Goal: Transaction & Acquisition: Purchase product/service

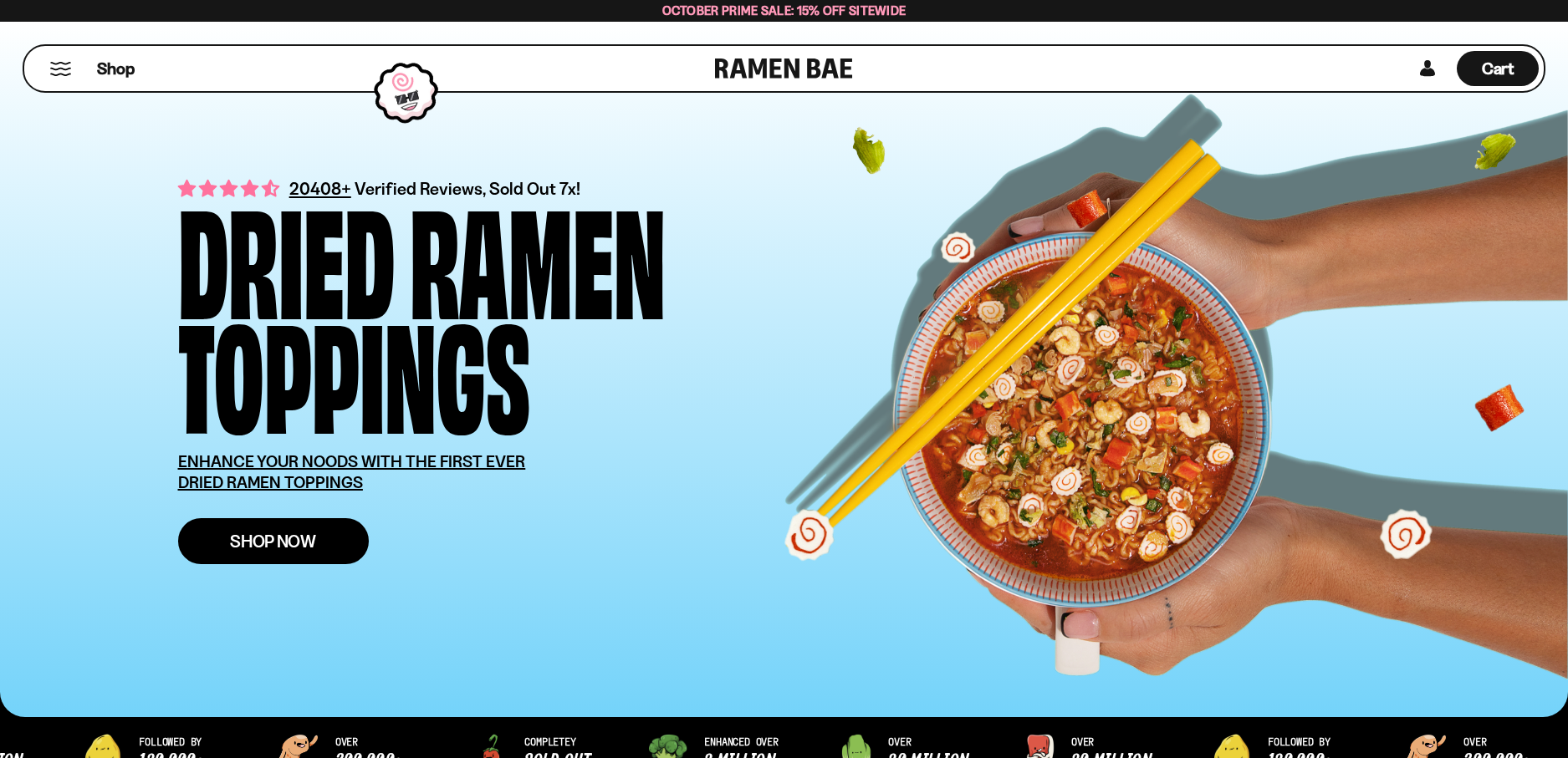
click at [253, 541] on span "Shop Now" at bounding box center [273, 541] width 86 height 17
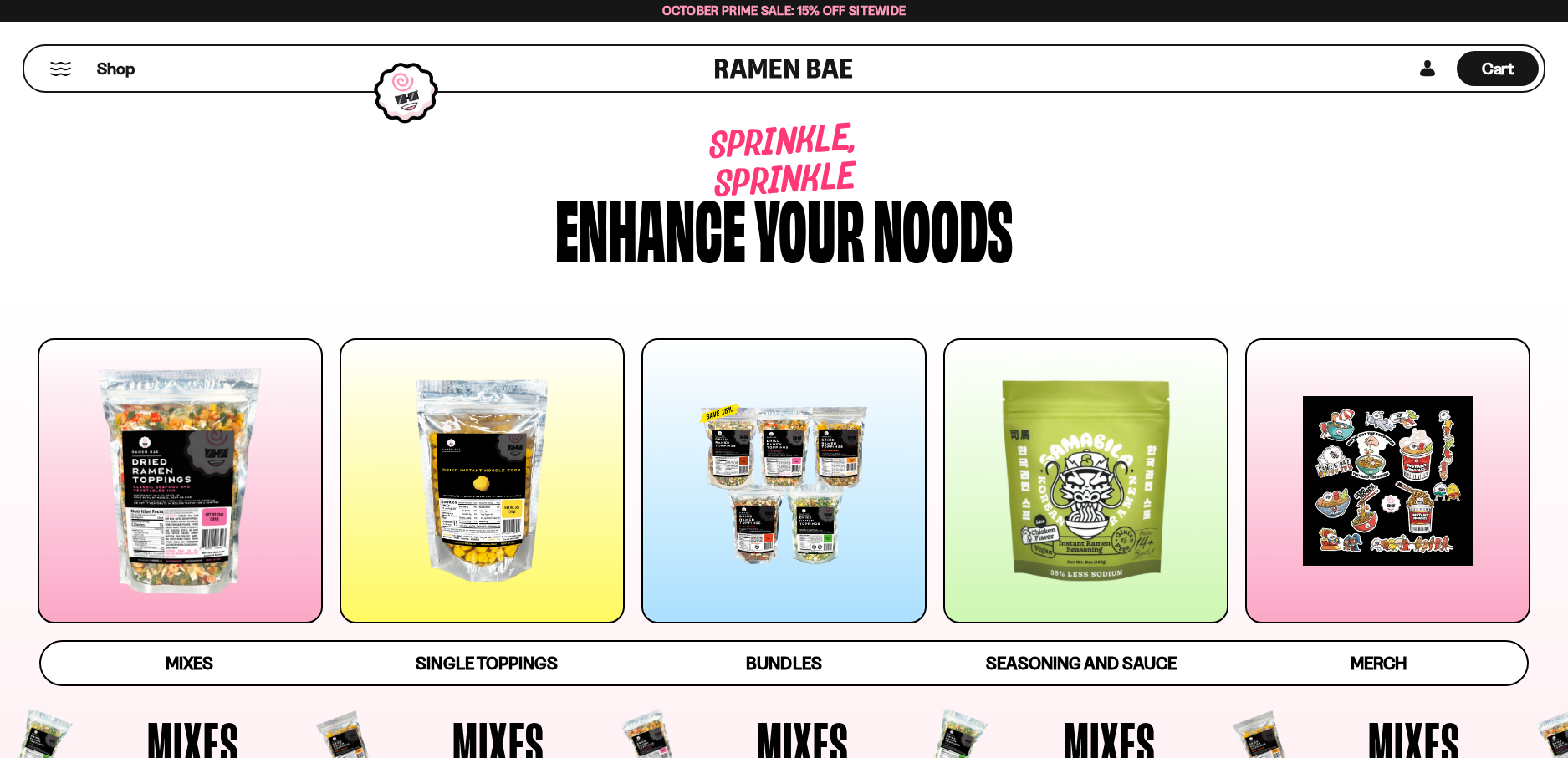
click at [198, 468] on div at bounding box center [180, 481] width 286 height 286
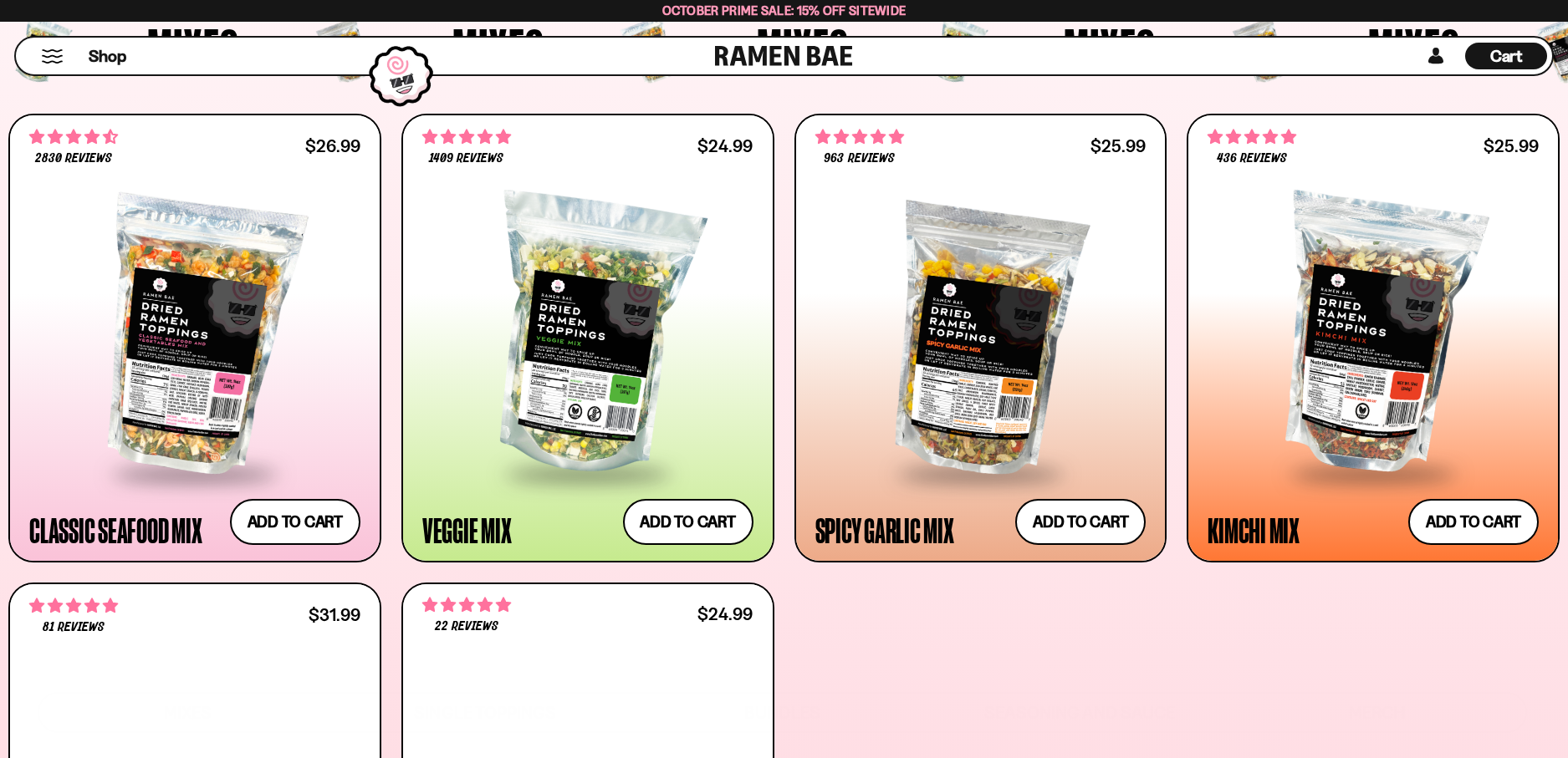
scroll to position [791, 0]
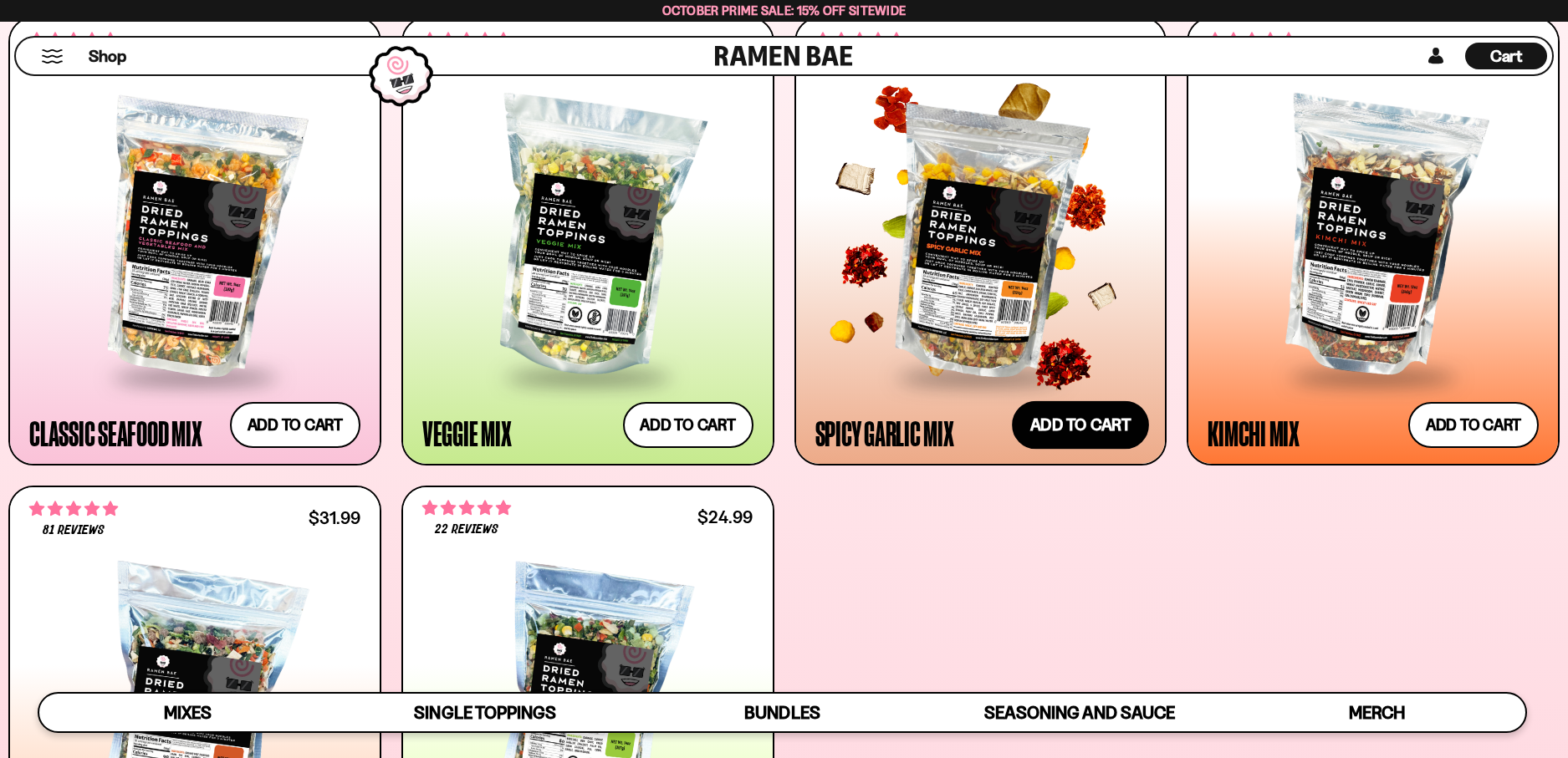
click at [1067, 421] on button "Add to cart Add ― Regular price $25.99 Regular price Sale price $25.99 Unit pri…" at bounding box center [1080, 425] width 137 height 49
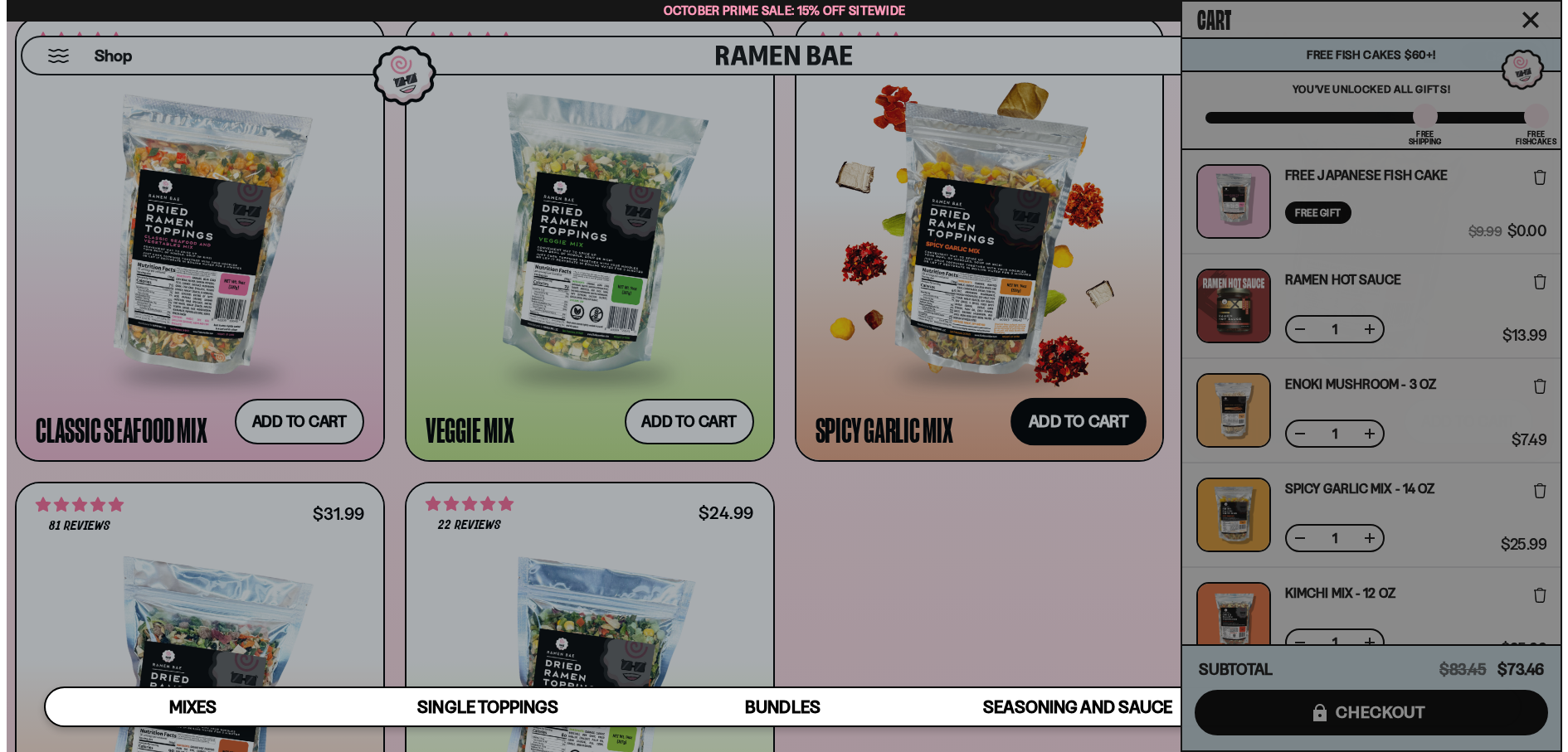
scroll to position [787, 0]
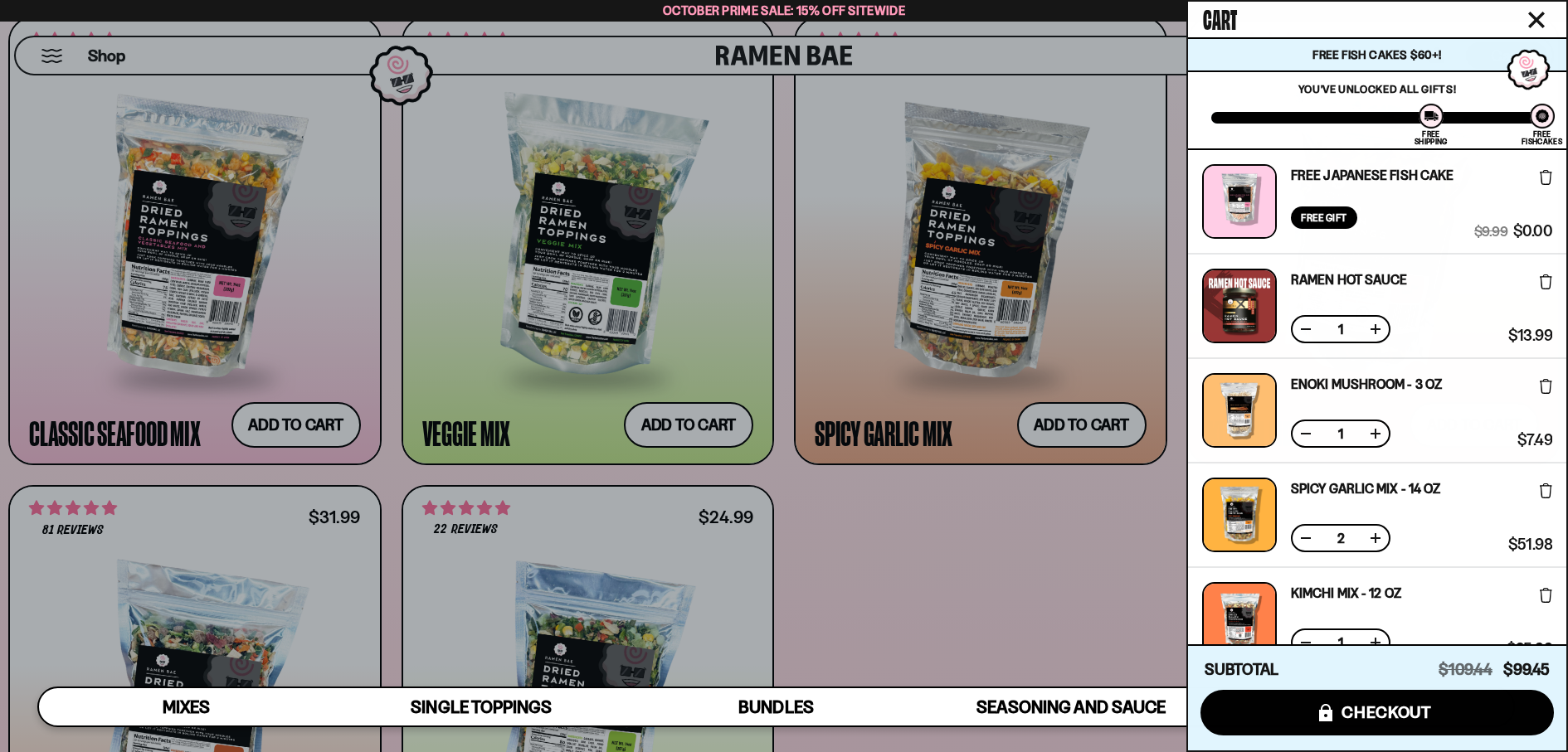
click at [1541, 169] on button at bounding box center [1545, 175] width 12 height 31
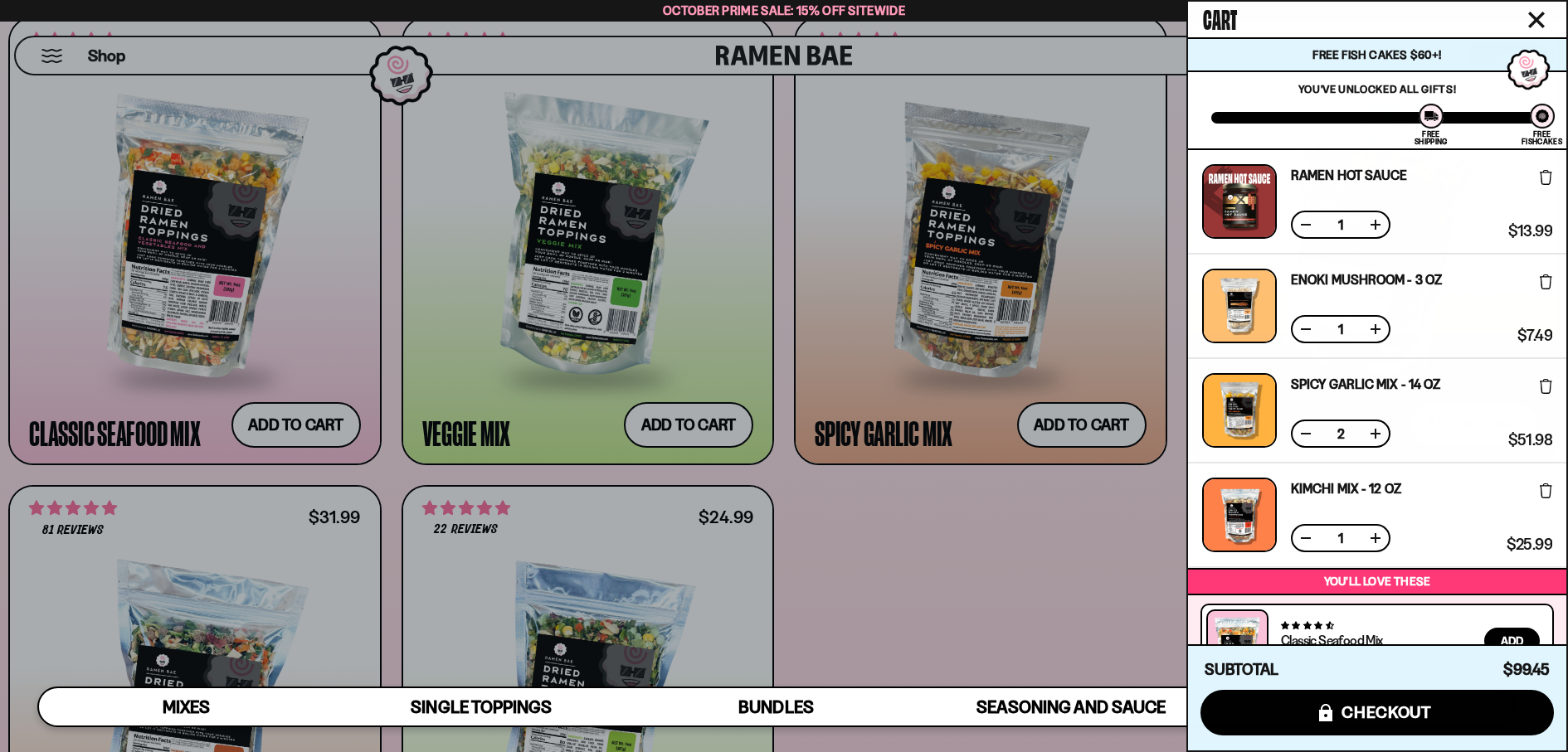
click at [1539, 177] on icon at bounding box center [1545, 178] width 12 height 15
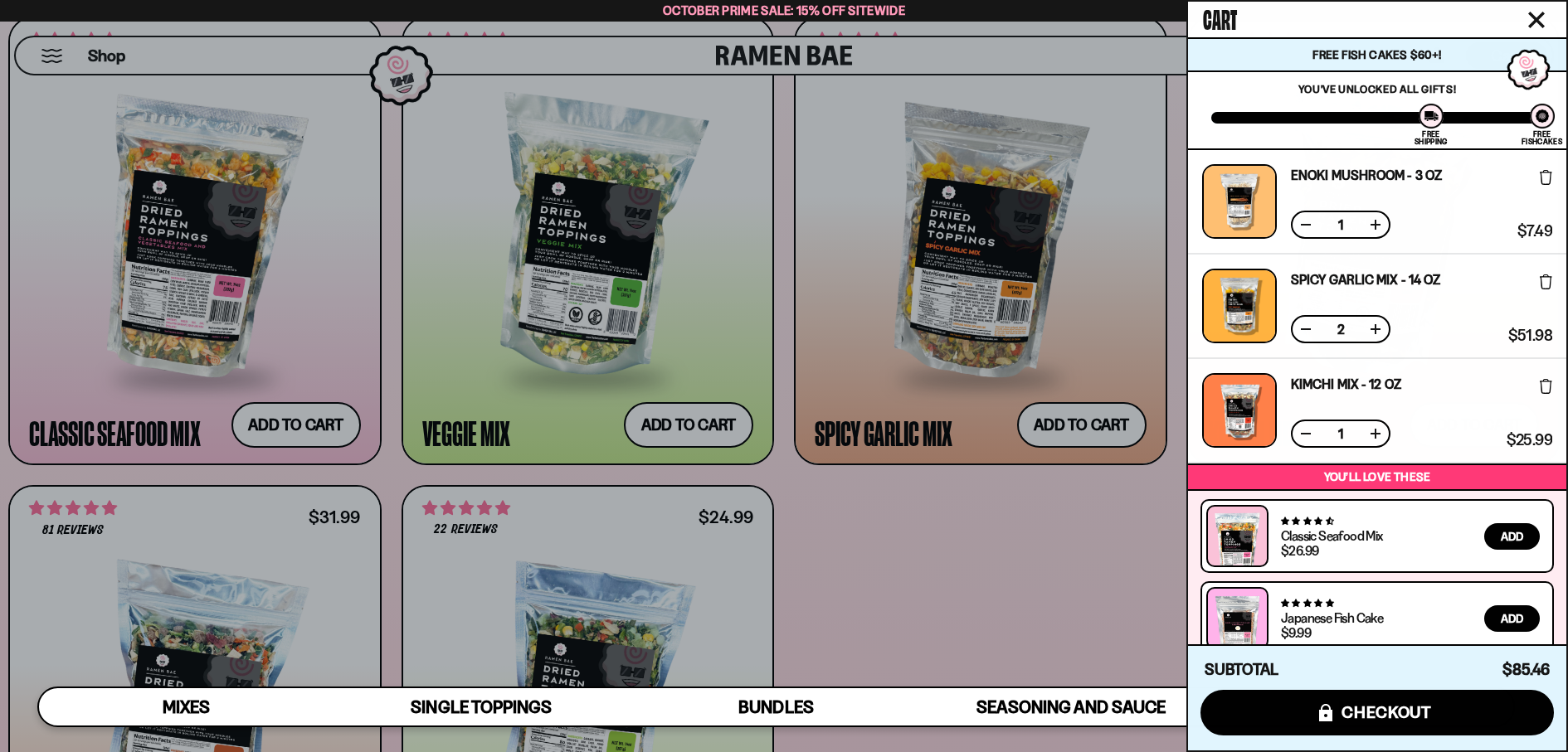
click at [1539, 177] on icon at bounding box center [1545, 178] width 12 height 15
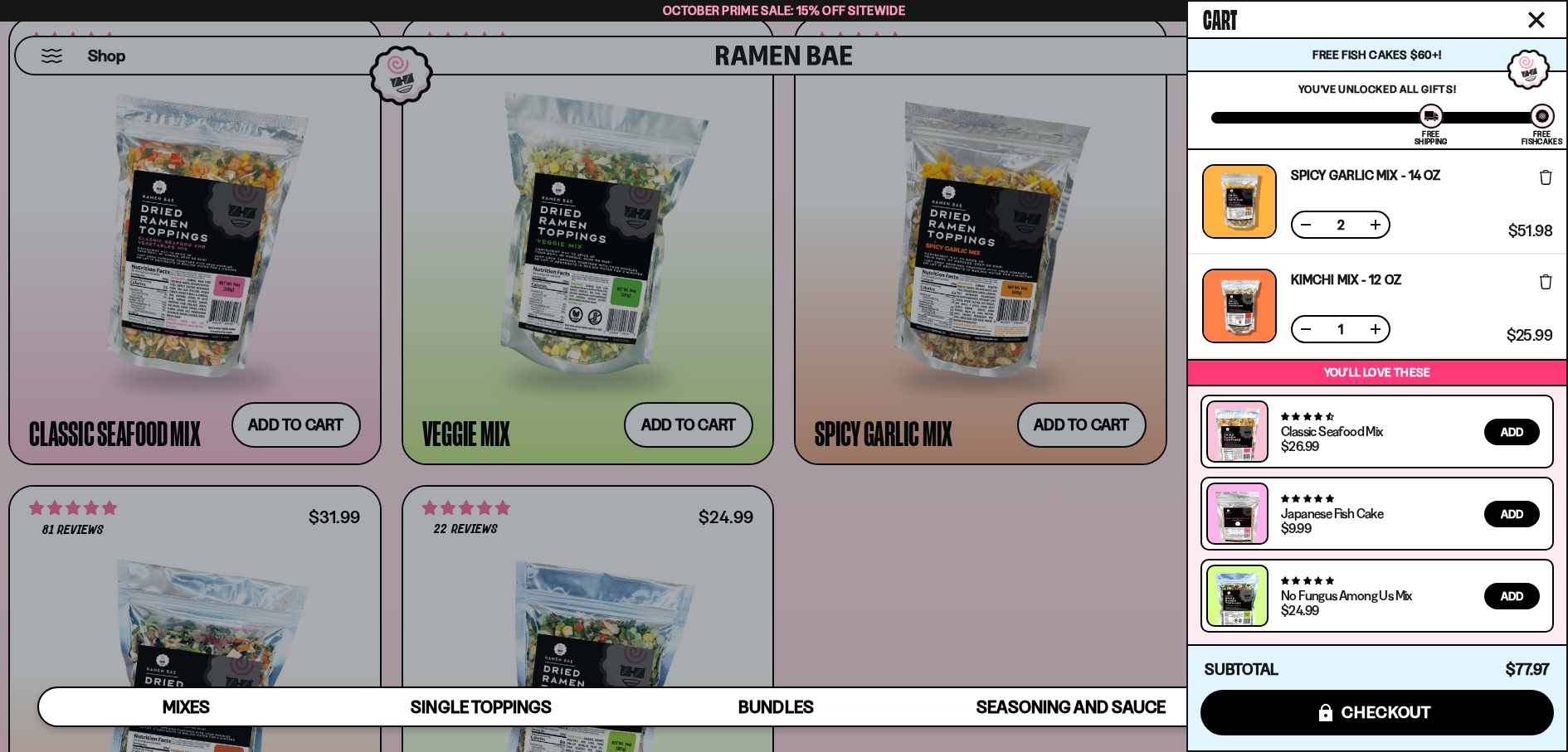
click at [1537, 177] on div "$51.98 $51.98 (Saved $51.98 )" at bounding box center [1527, 202] width 49 height 75
click at [1542, 172] on icon at bounding box center [1545, 178] width 12 height 15
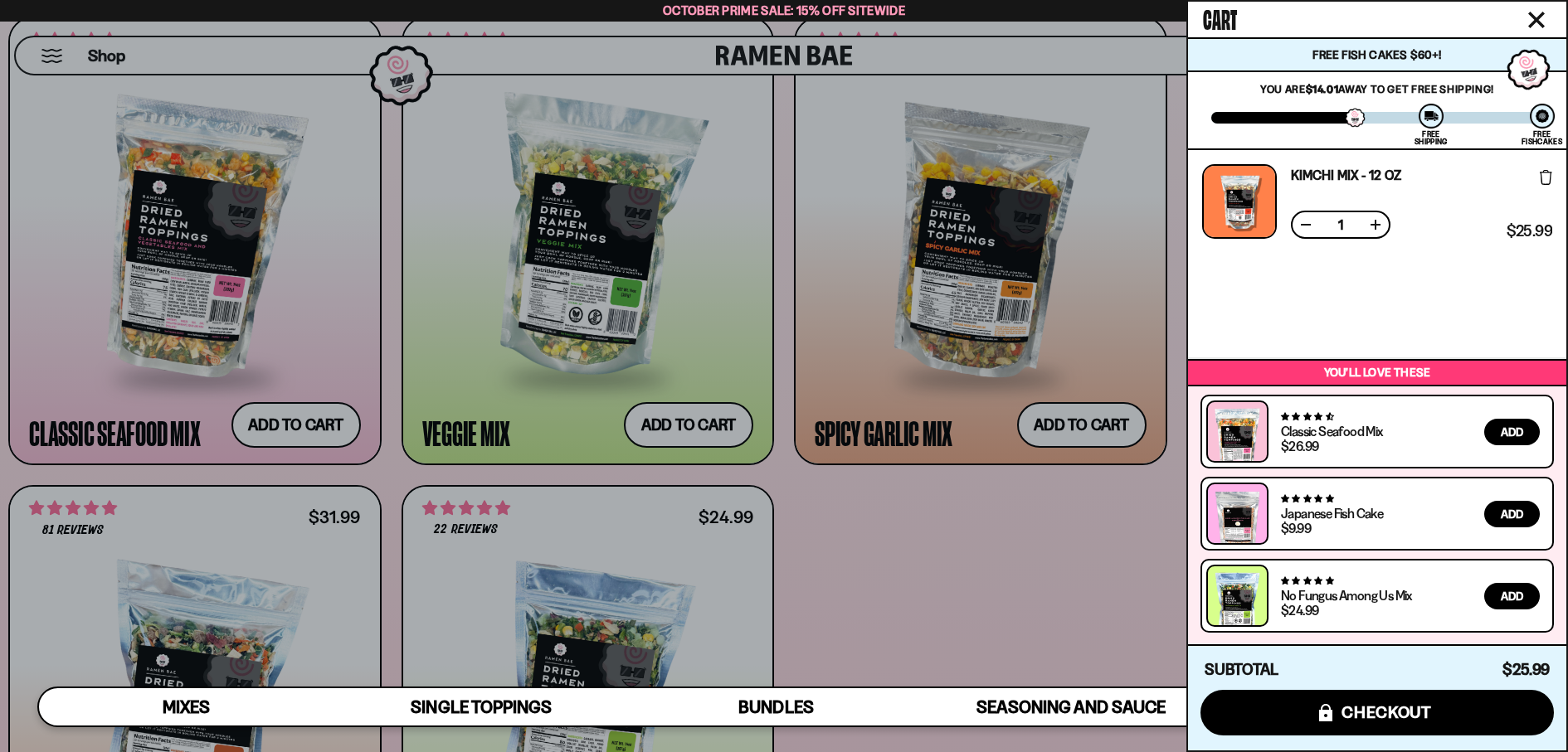
click at [1542, 172] on icon at bounding box center [1545, 178] width 12 height 15
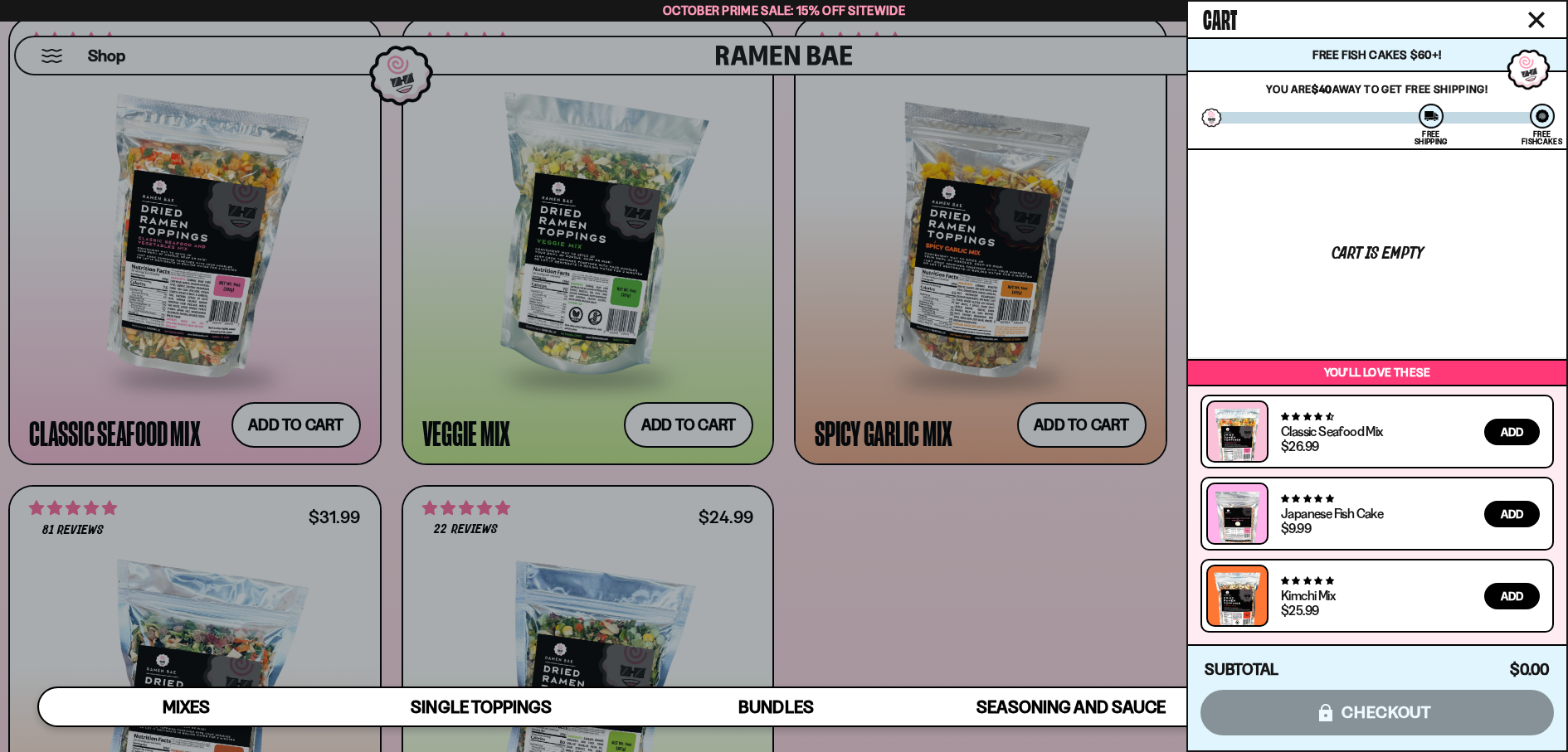
click at [1541, 16] on icon "Close cart" at bounding box center [1537, 20] width 15 height 15
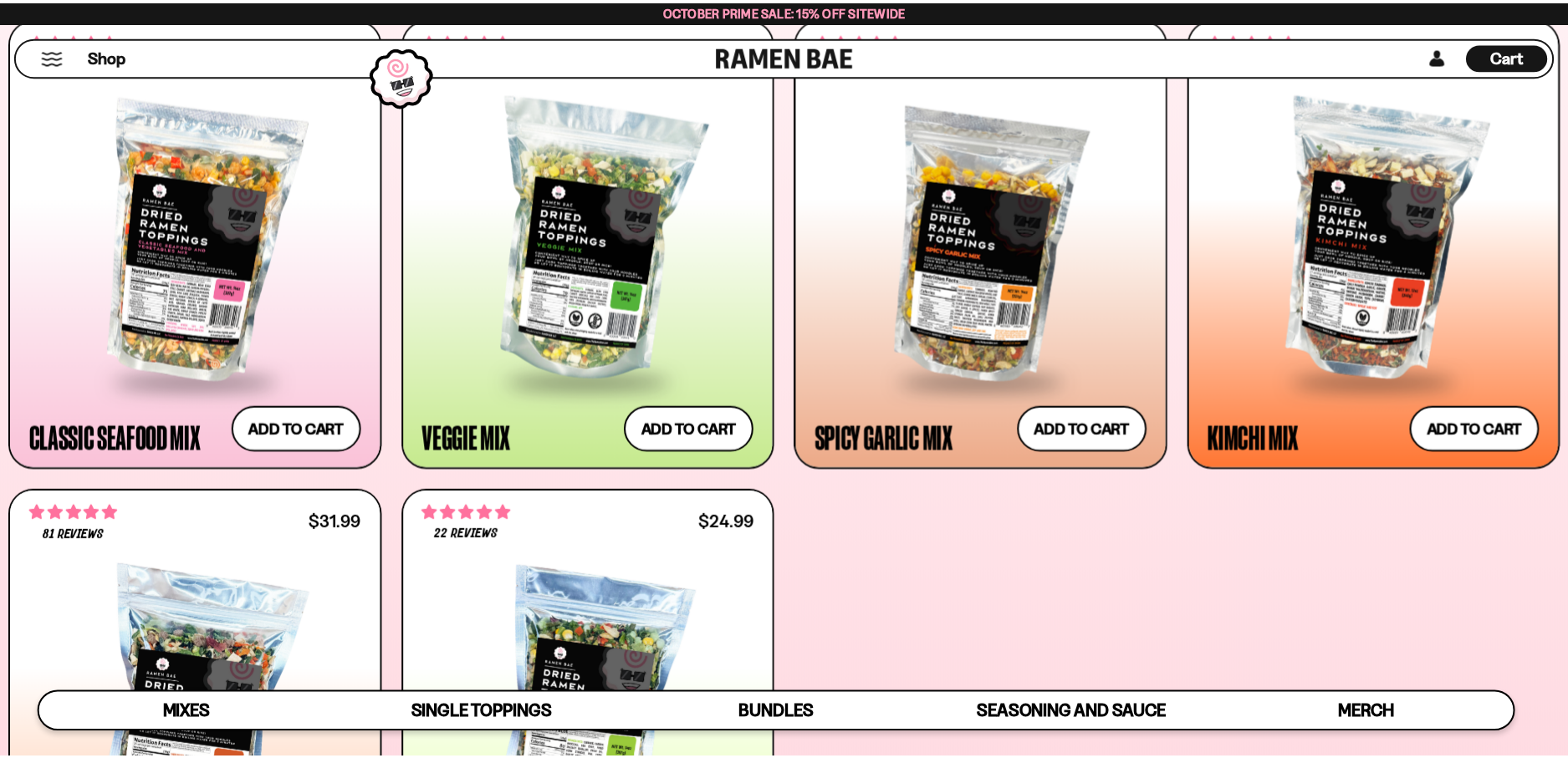
scroll to position [791, 0]
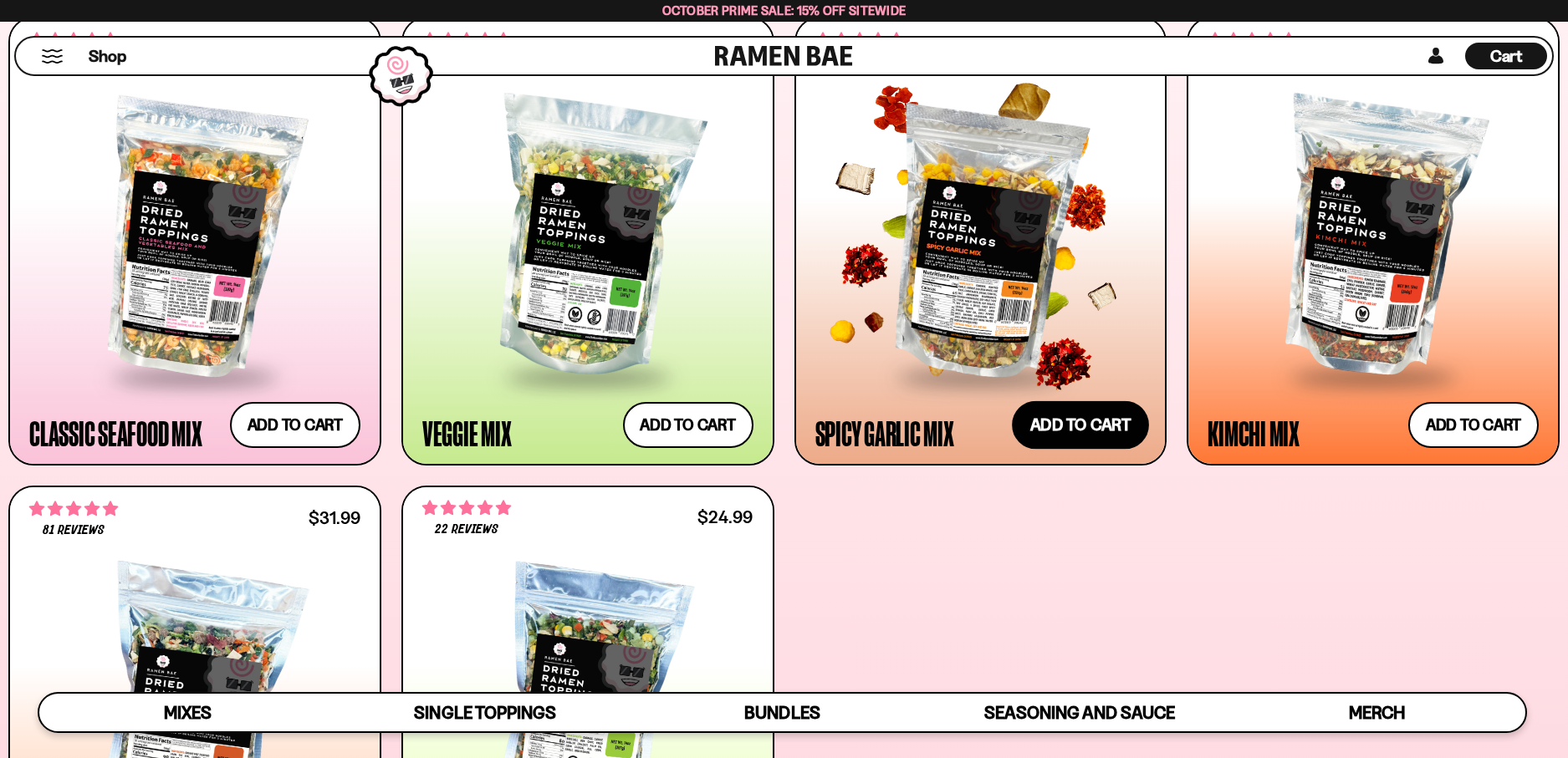
click at [1071, 423] on button "Add to cart Add ― Regular price $25.99 Regular price Sale price $25.99 Unit pri…" at bounding box center [1080, 425] width 137 height 49
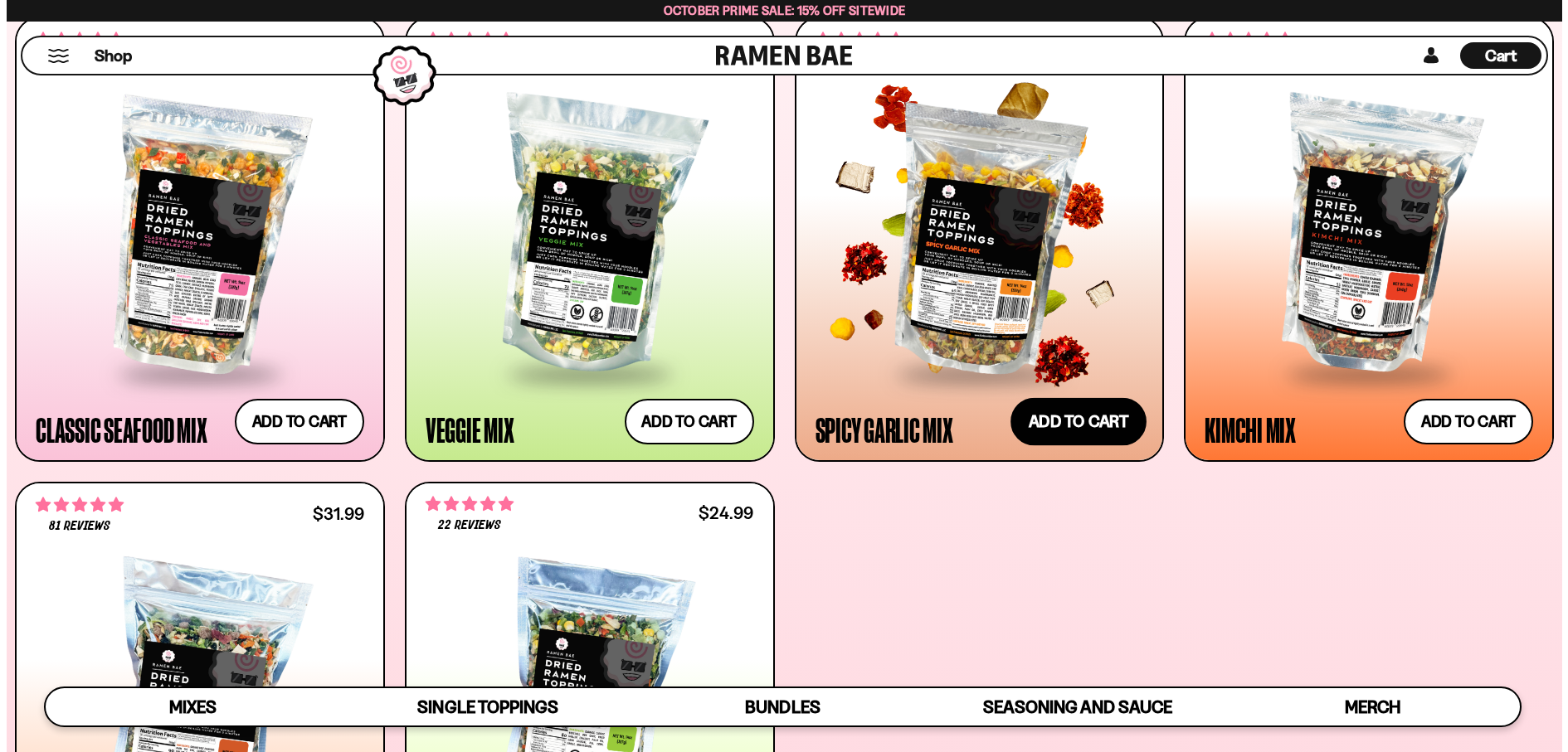
scroll to position [787, 0]
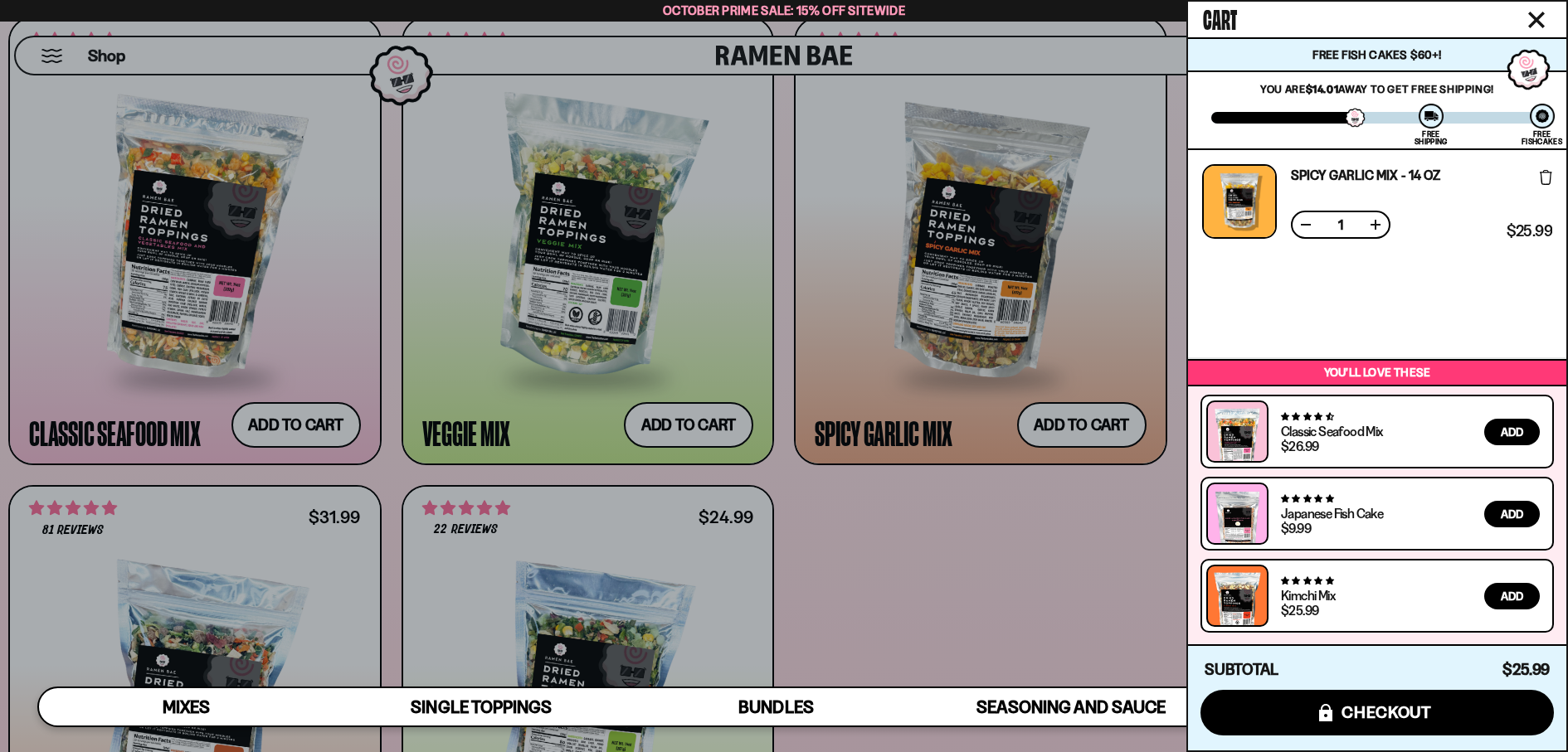
click at [947, 576] on div at bounding box center [784, 376] width 1568 height 752
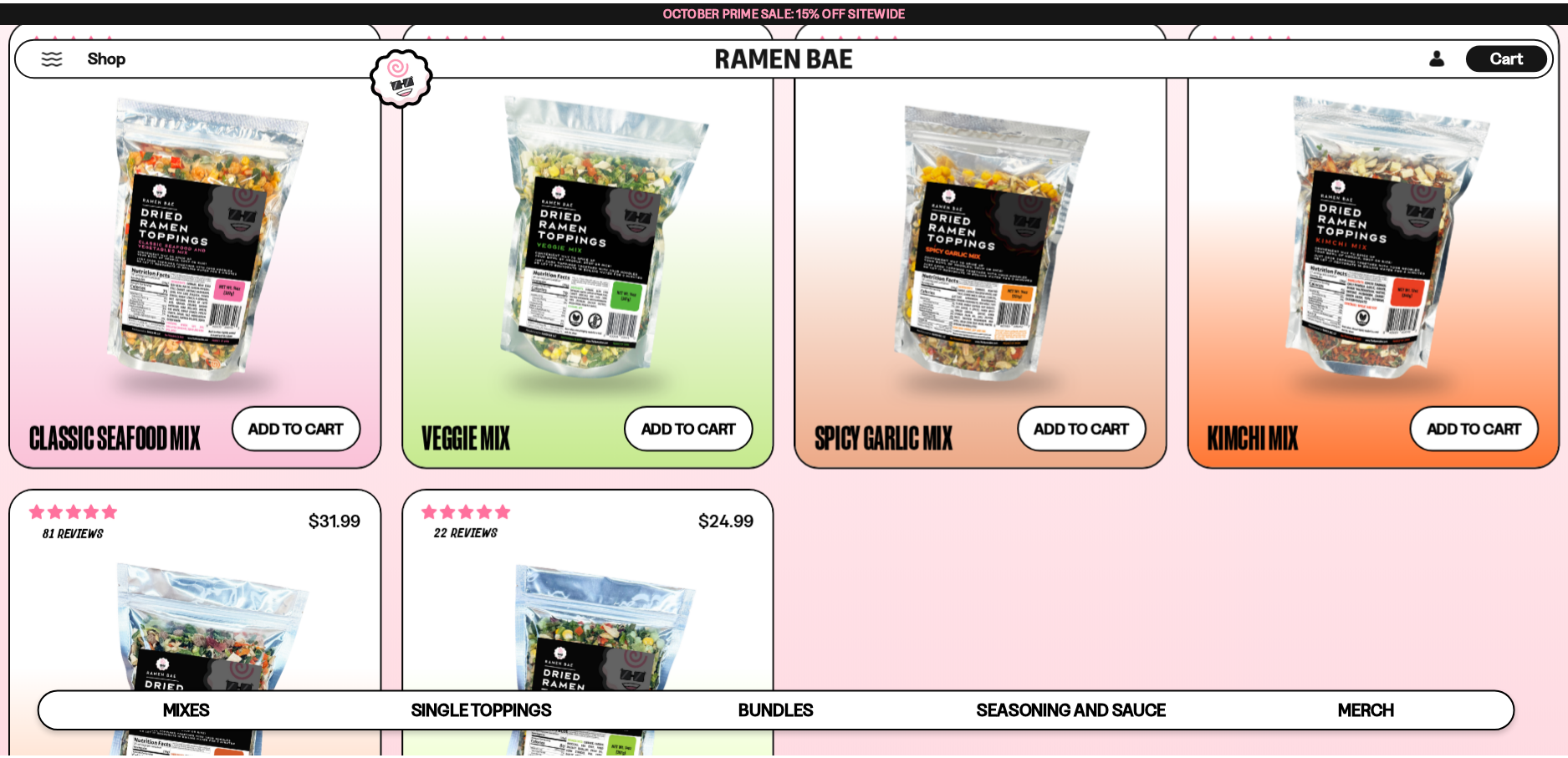
scroll to position [791, 0]
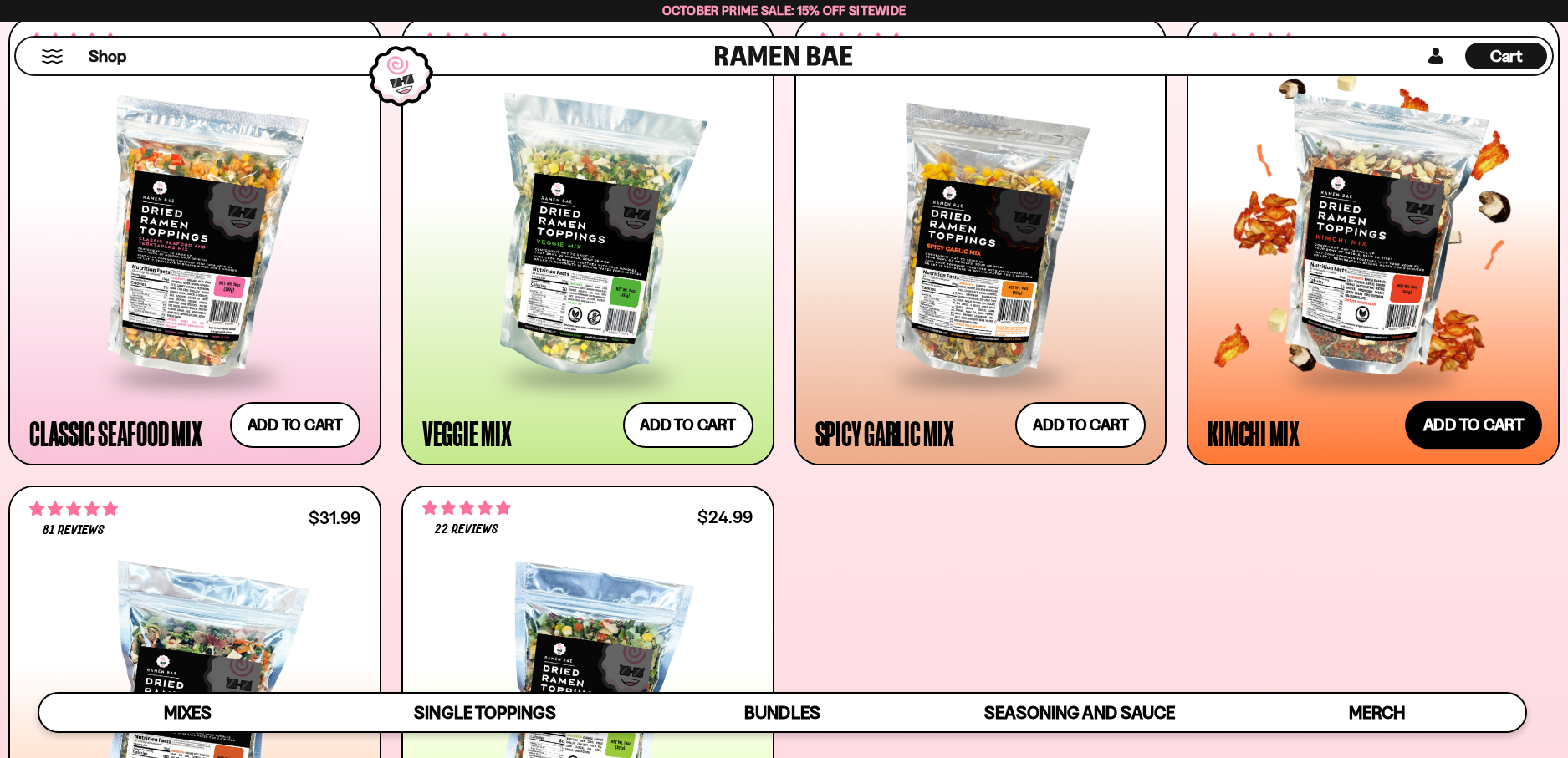
click at [1434, 424] on button "Add to cart Add ― Regular price $25.99 Regular price Sale price $25.99 Unit pri…" at bounding box center [1473, 425] width 137 height 49
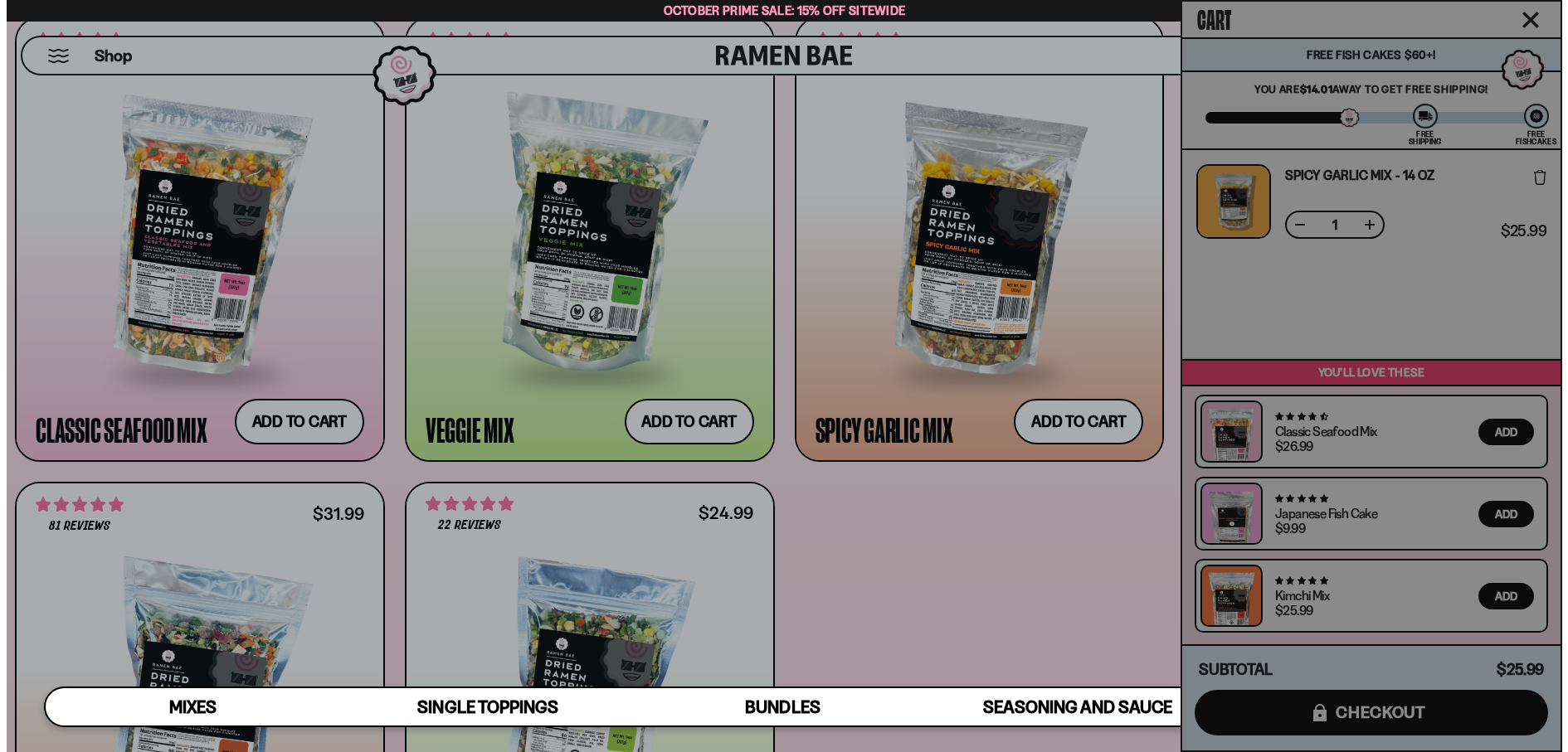
scroll to position [787, 0]
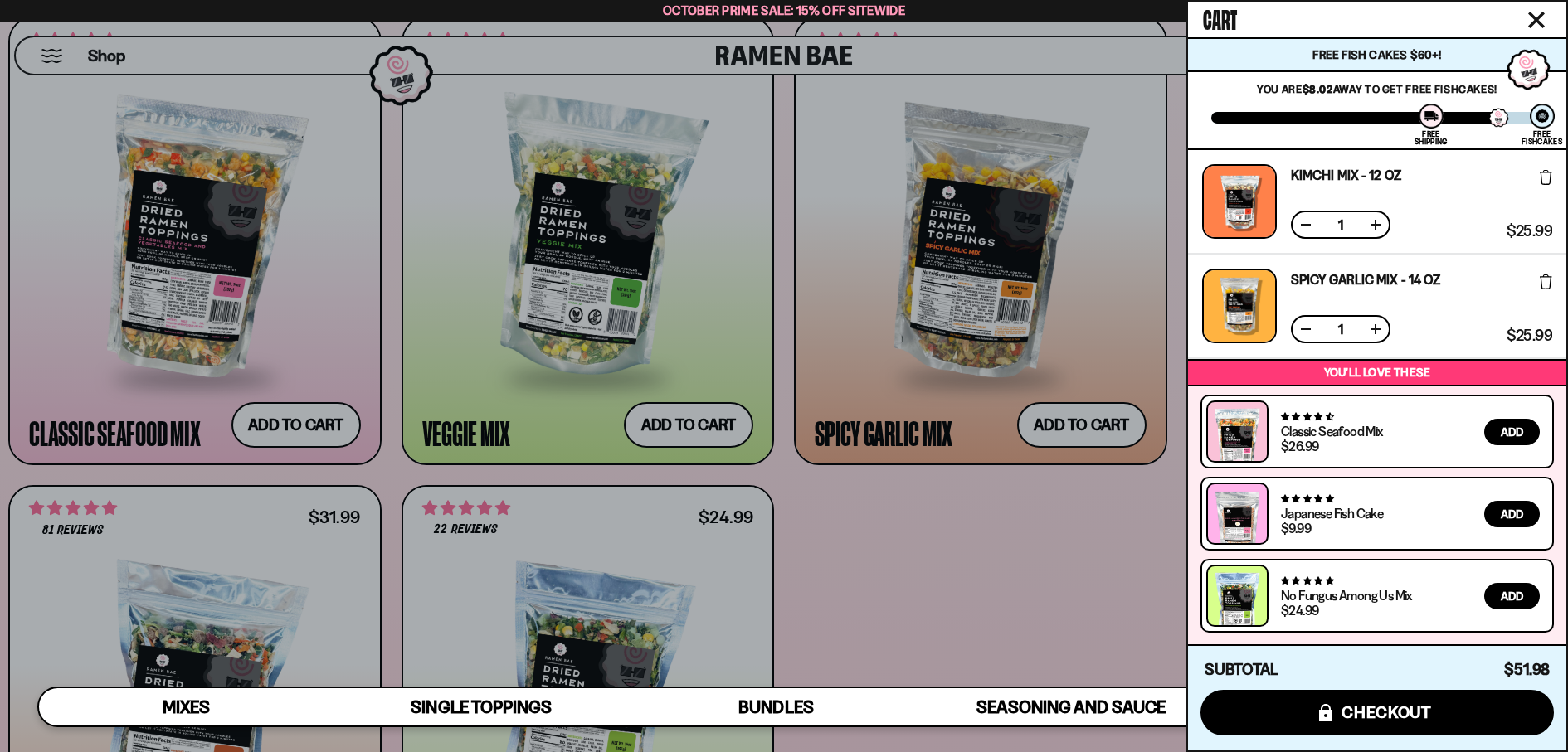
click at [1022, 526] on div at bounding box center [784, 376] width 1568 height 752
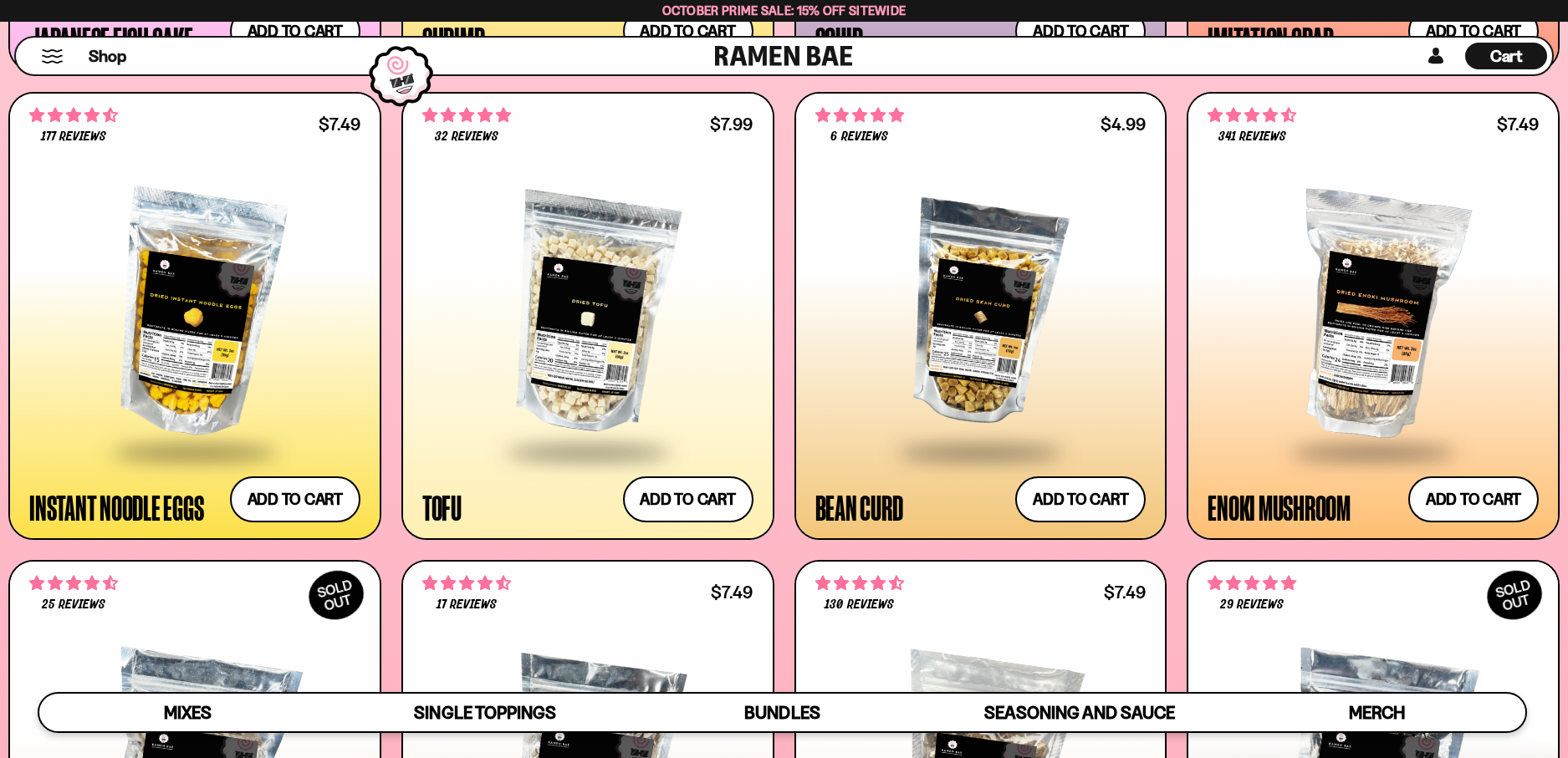
scroll to position [2248, 0]
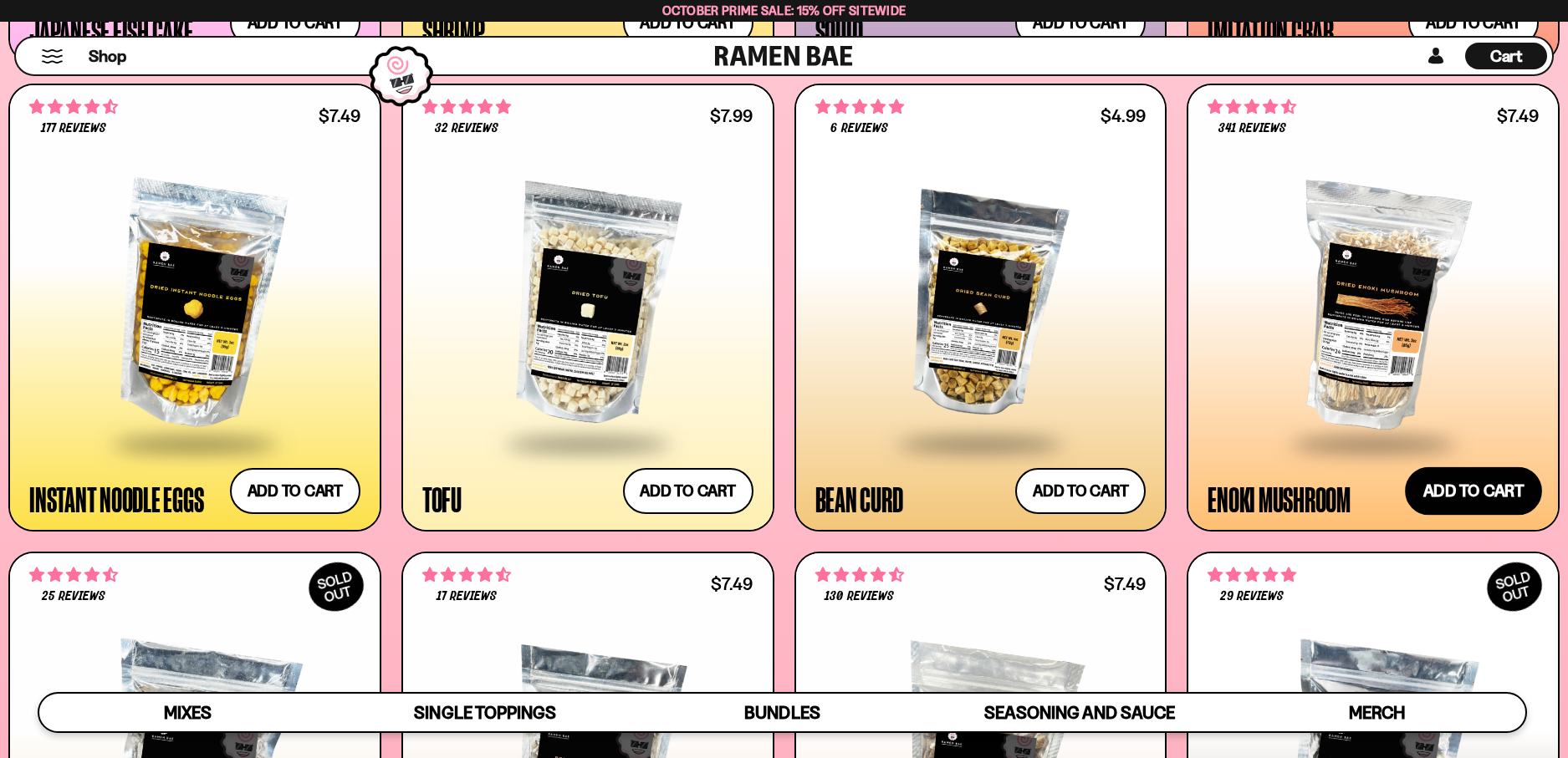
click at [1453, 486] on button "Add to cart Add ― Regular price $7.49 Regular price Sale price $7.49 Unit price…" at bounding box center [1473, 492] width 137 height 49
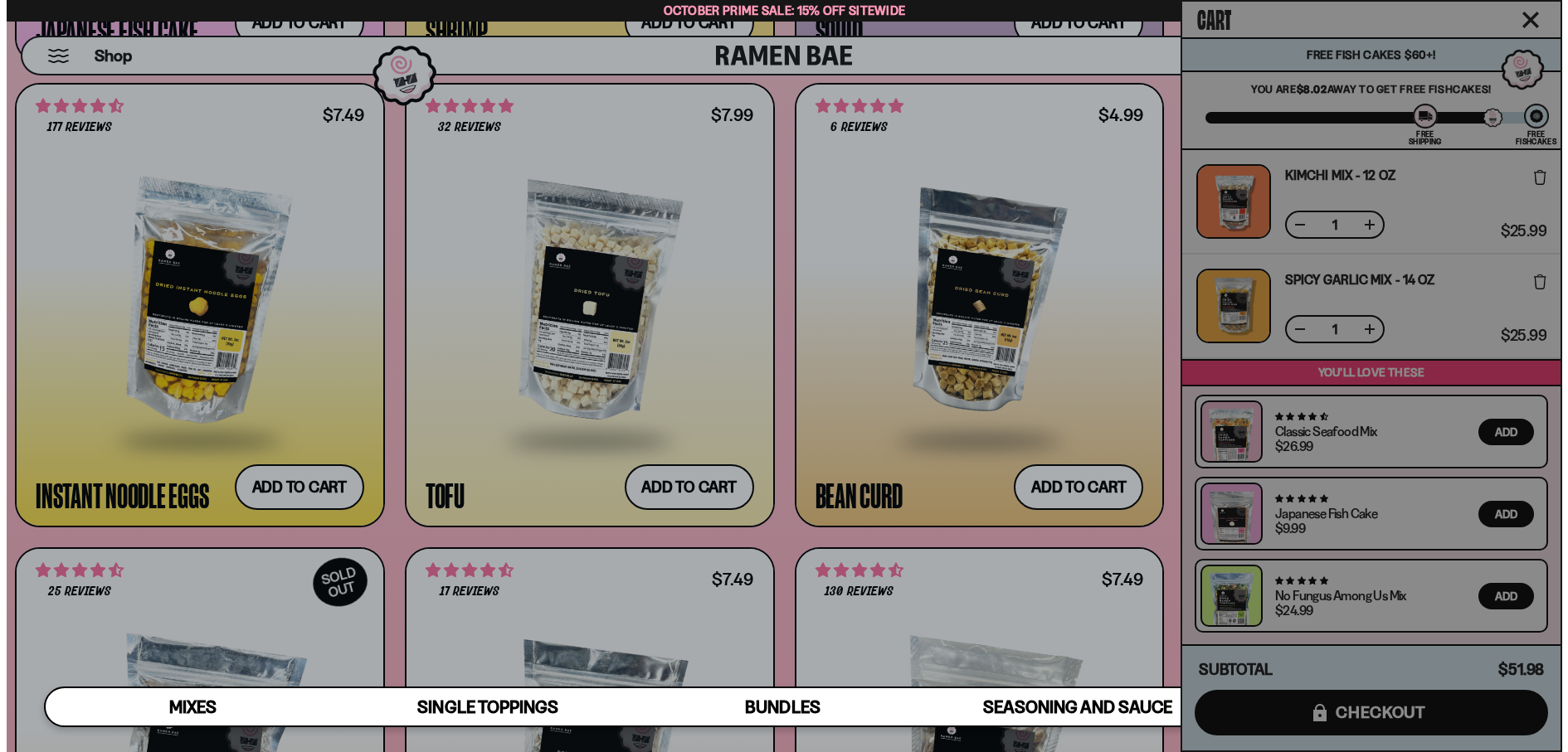
scroll to position [2241, 0]
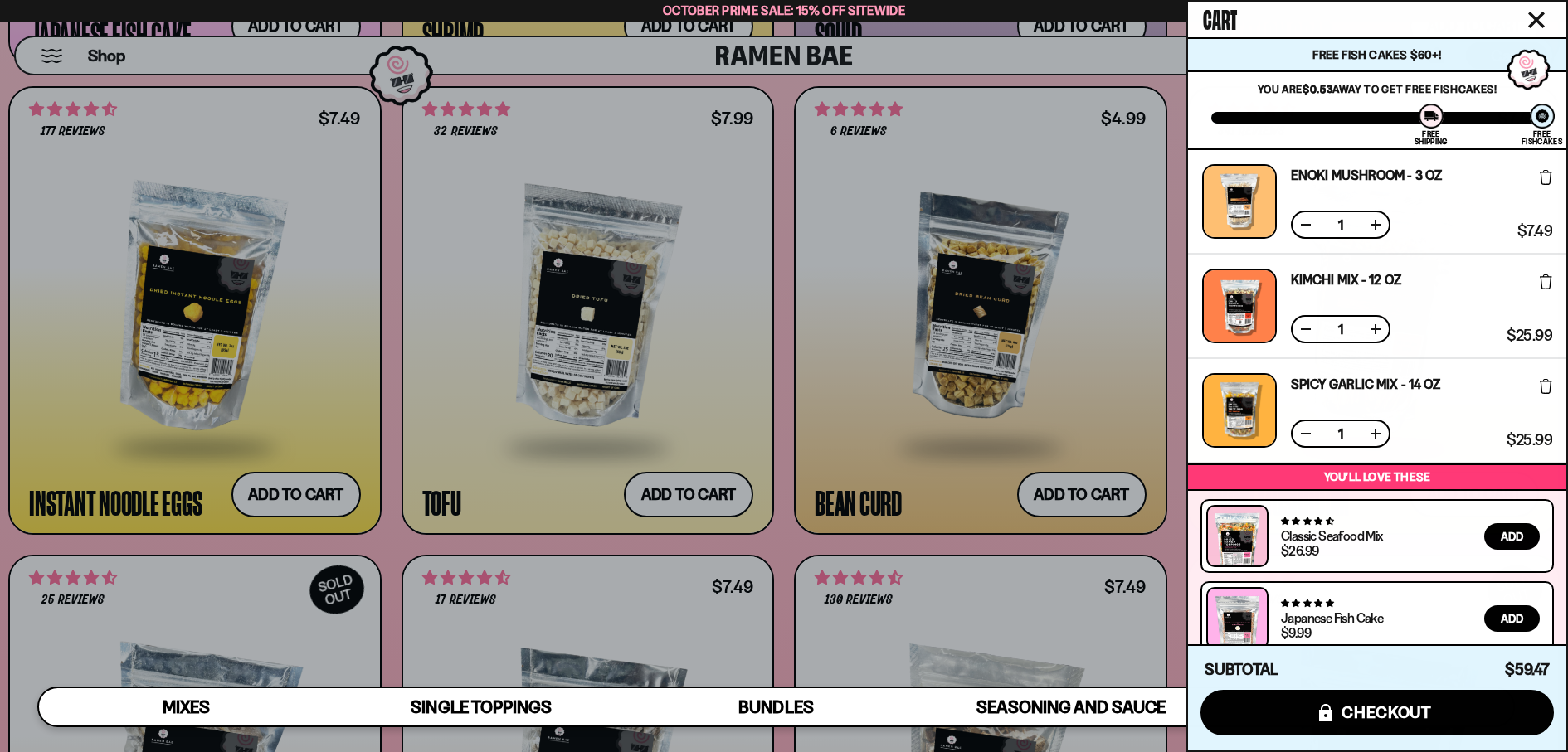
click at [1082, 601] on div at bounding box center [784, 376] width 1568 height 752
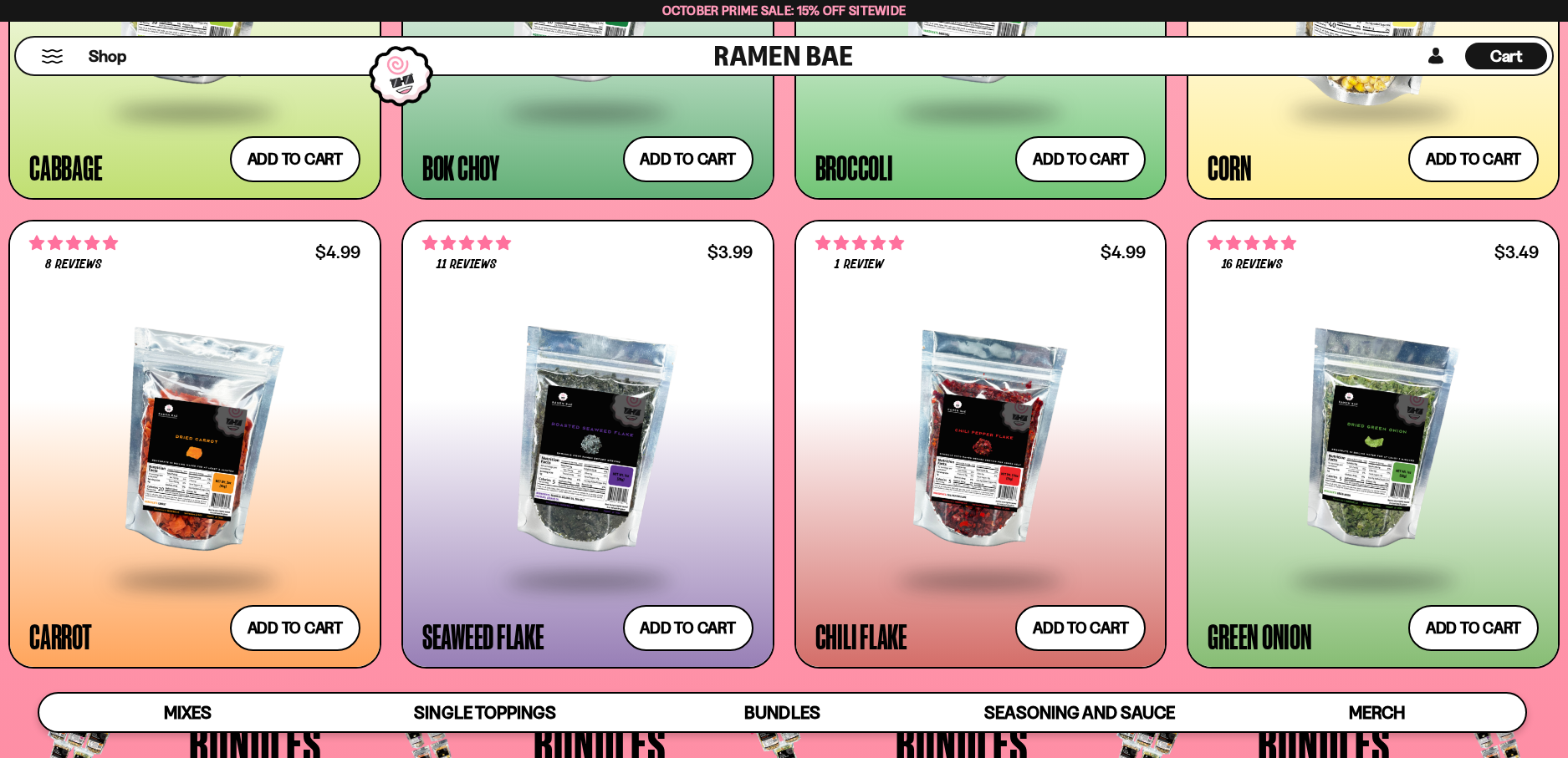
scroll to position [3526, 0]
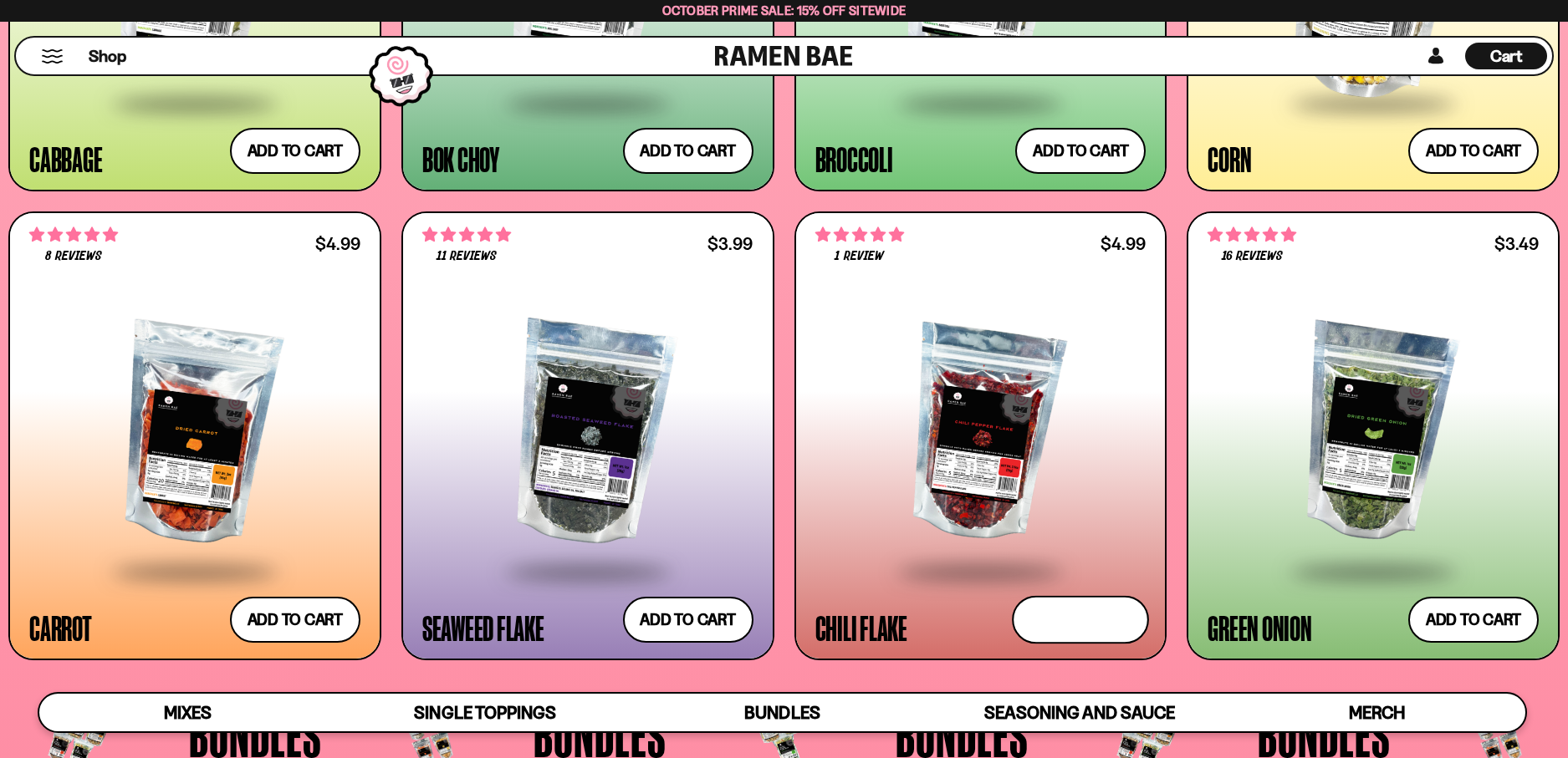
drag, startPoint x: 1080, startPoint y: 610, endPoint x: 1048, endPoint y: 606, distance: 32.2
click at [1080, 610] on button "Add to cart Add ― Regular price $4.99 Regular price Sale price $4.99 Unit price…" at bounding box center [1080, 619] width 137 height 49
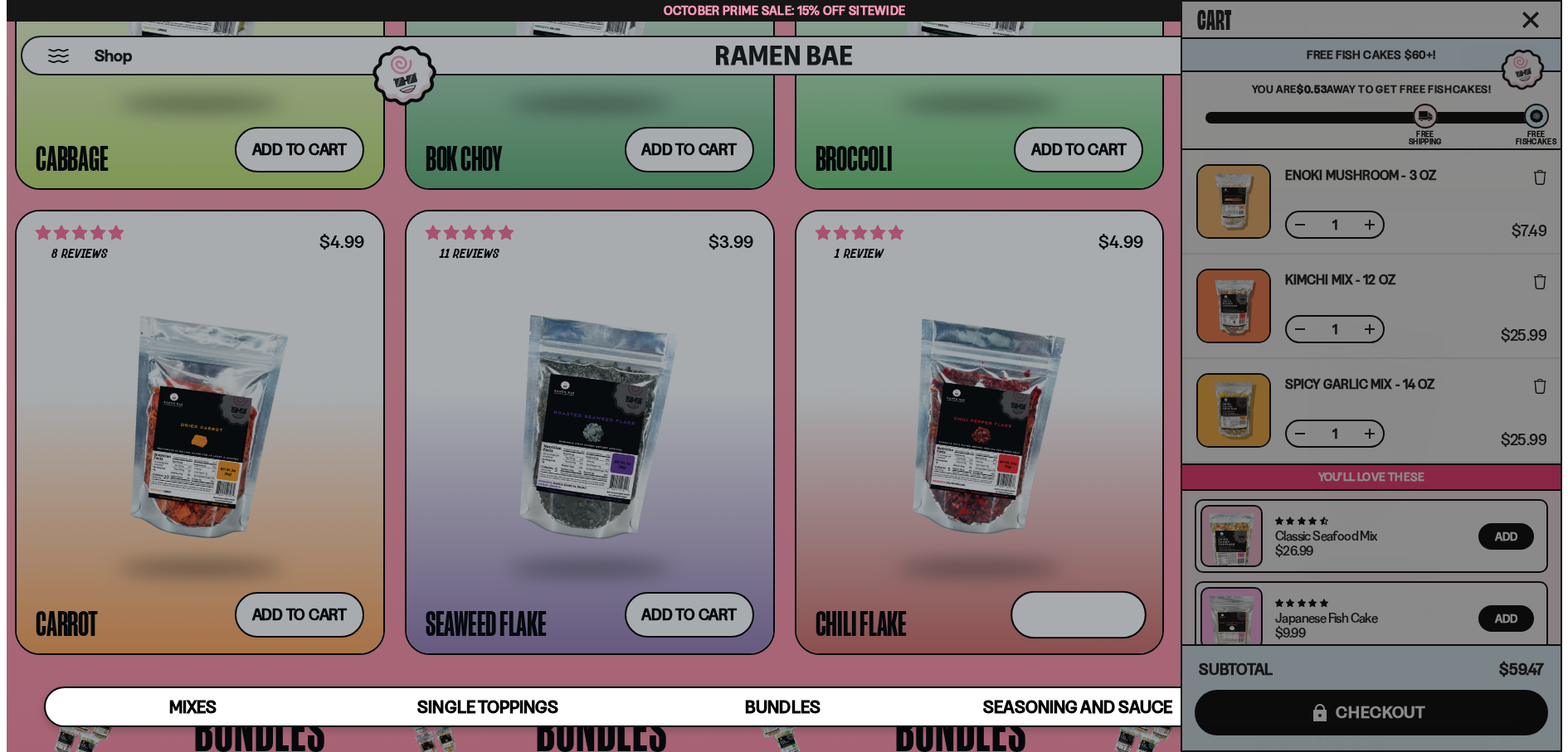
scroll to position [3519, 0]
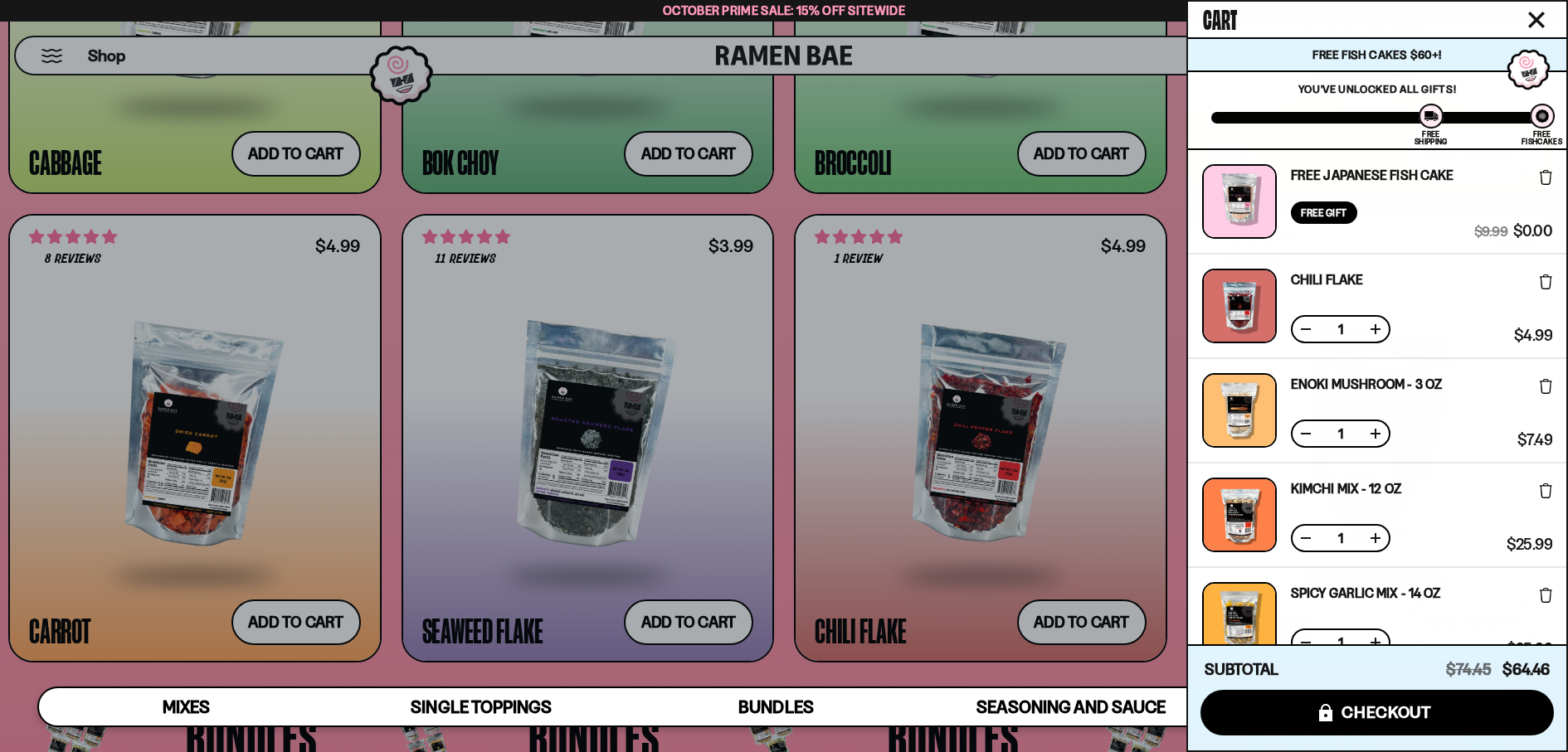
click at [684, 615] on div at bounding box center [784, 376] width 1568 height 752
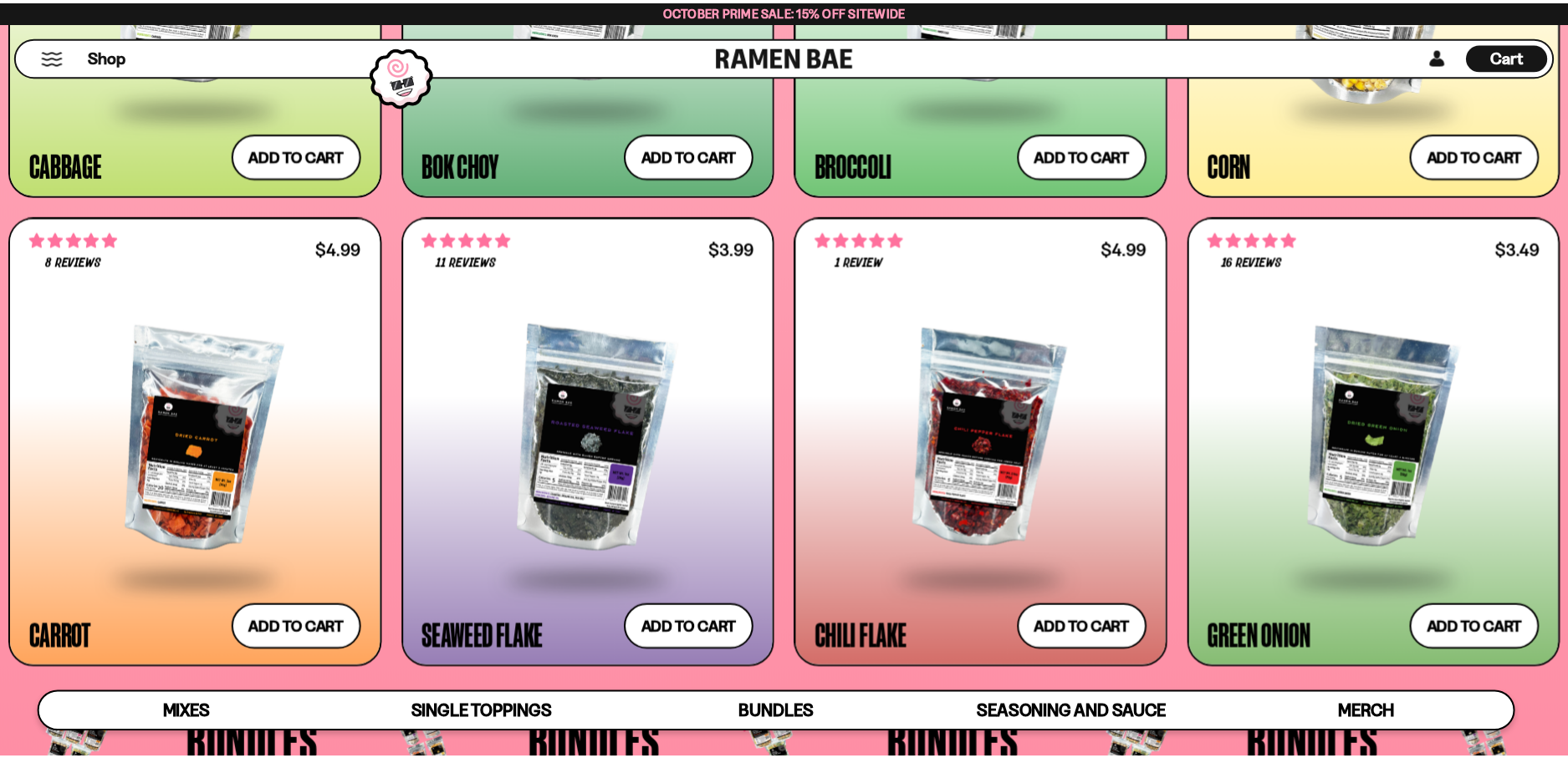
scroll to position [3526, 0]
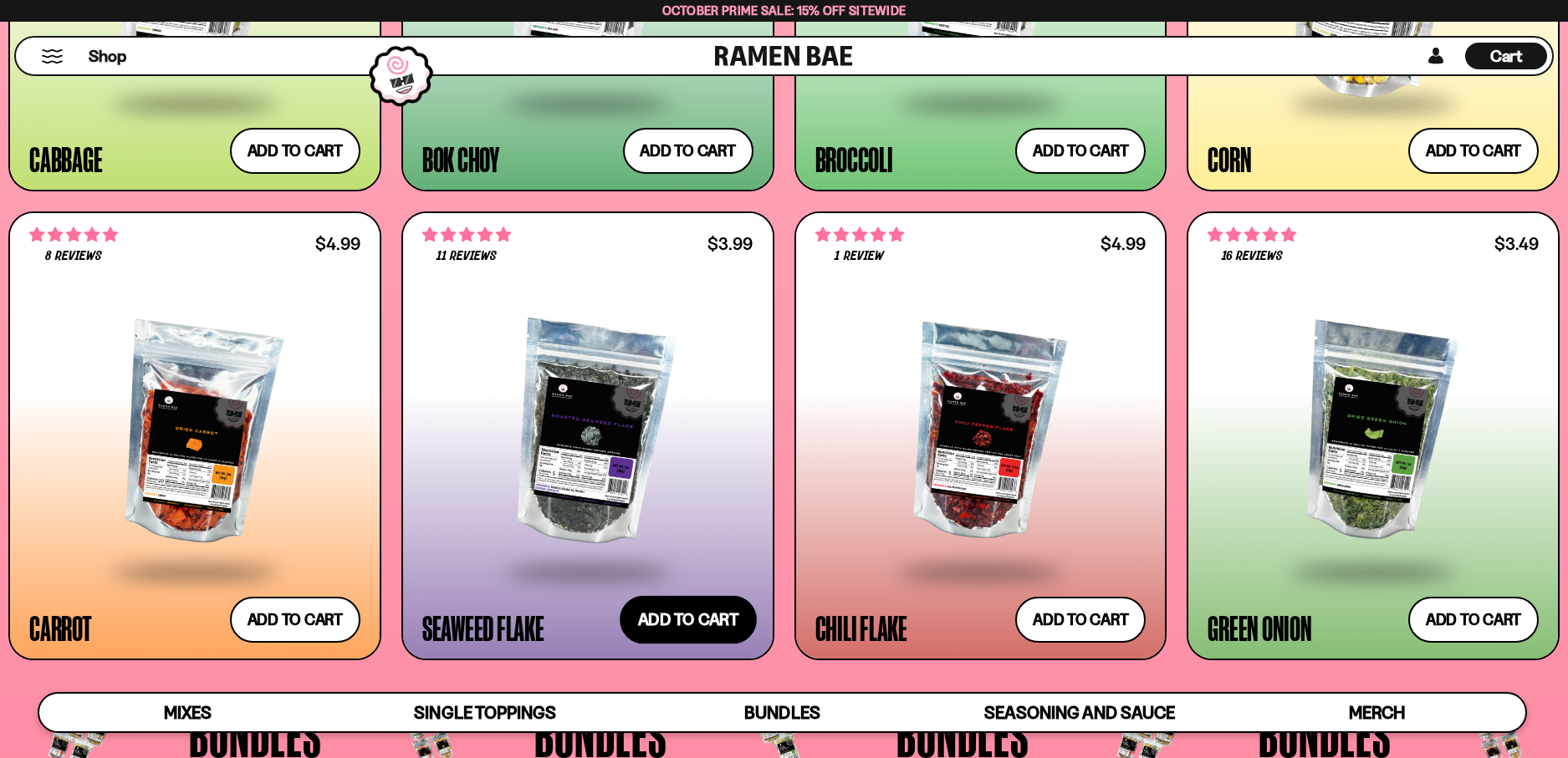
click at [689, 620] on button "Add to cart Add ― Regular price $3.99 Regular price Sale price $3.99 Unit price…" at bounding box center [688, 619] width 137 height 49
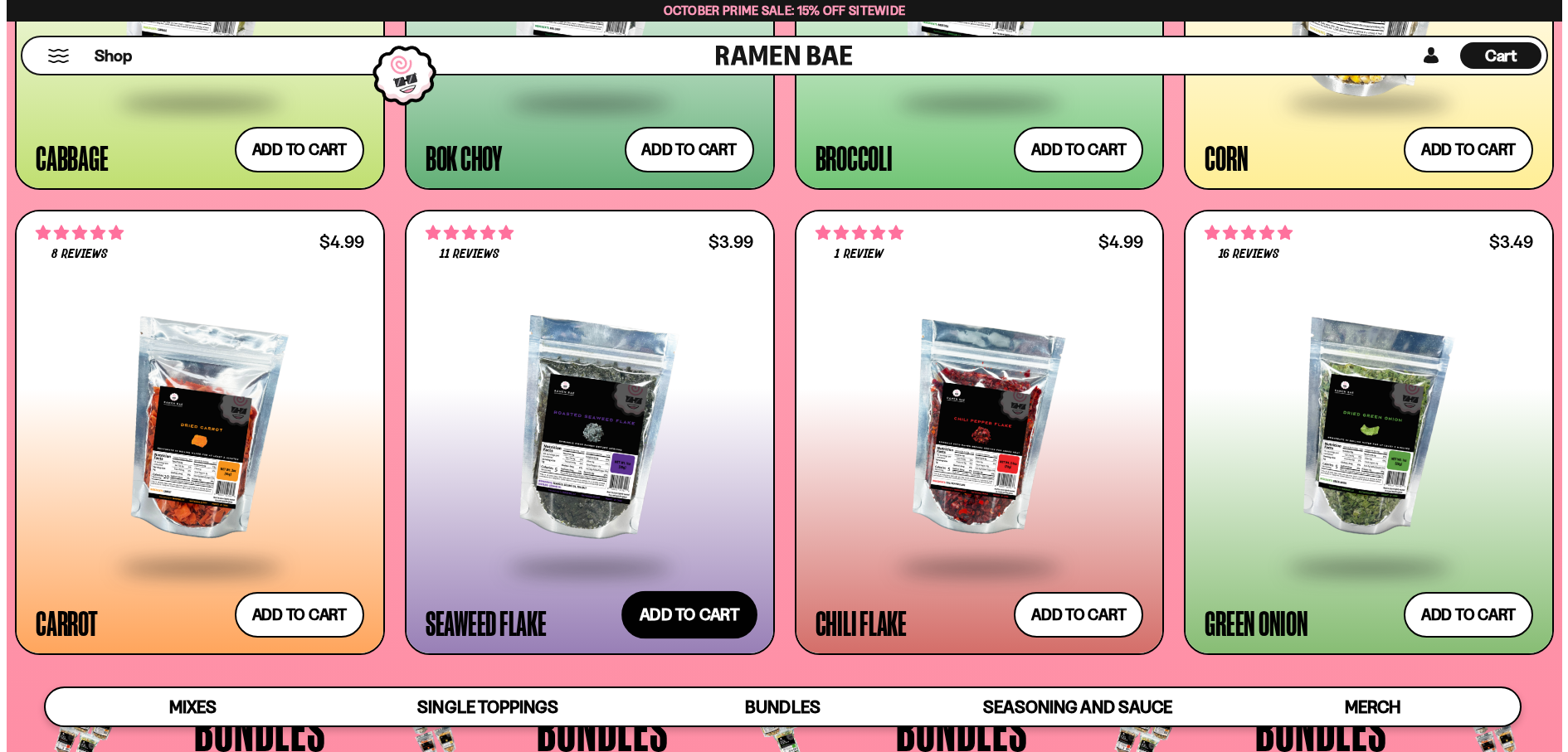
scroll to position [3519, 0]
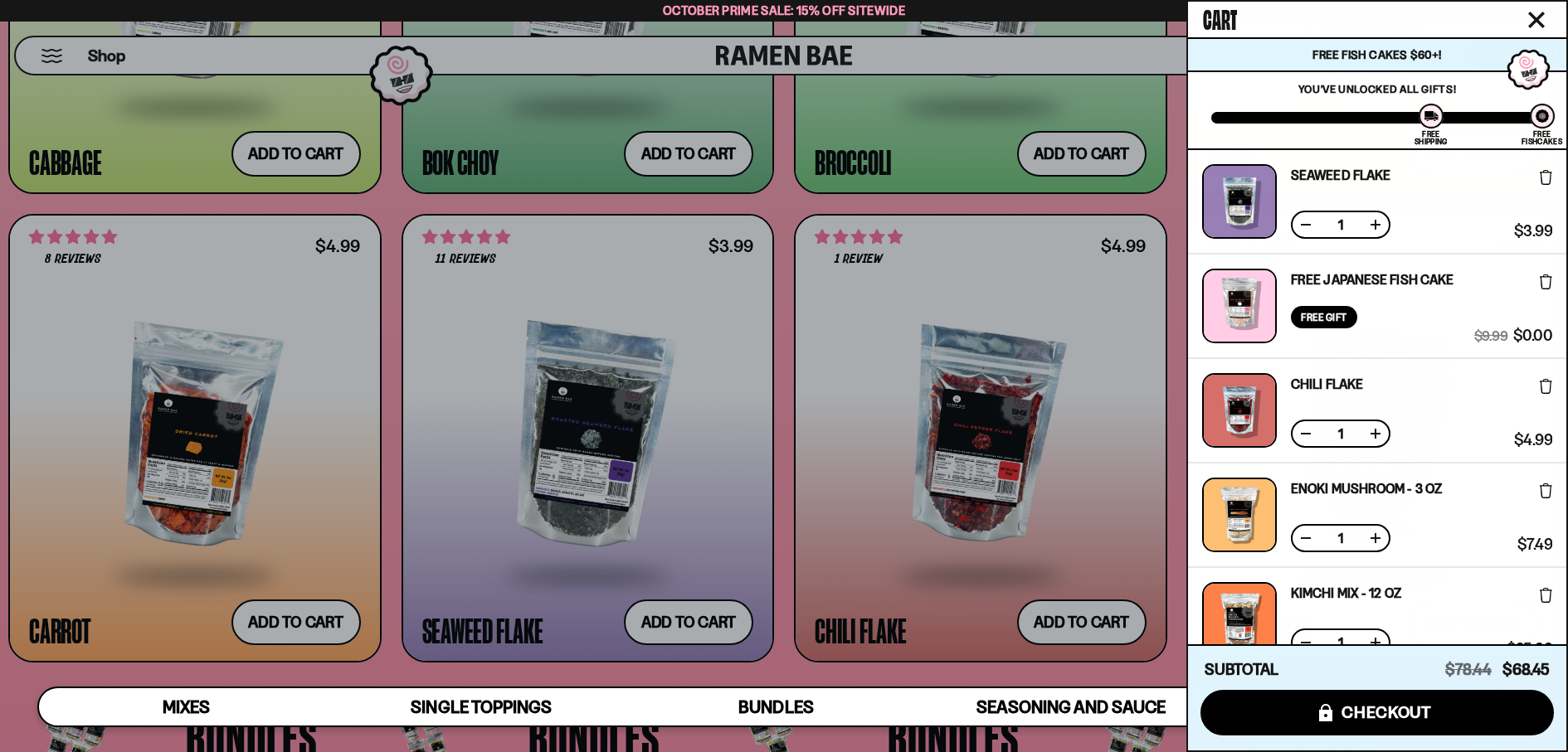
click at [687, 145] on div at bounding box center [784, 376] width 1568 height 752
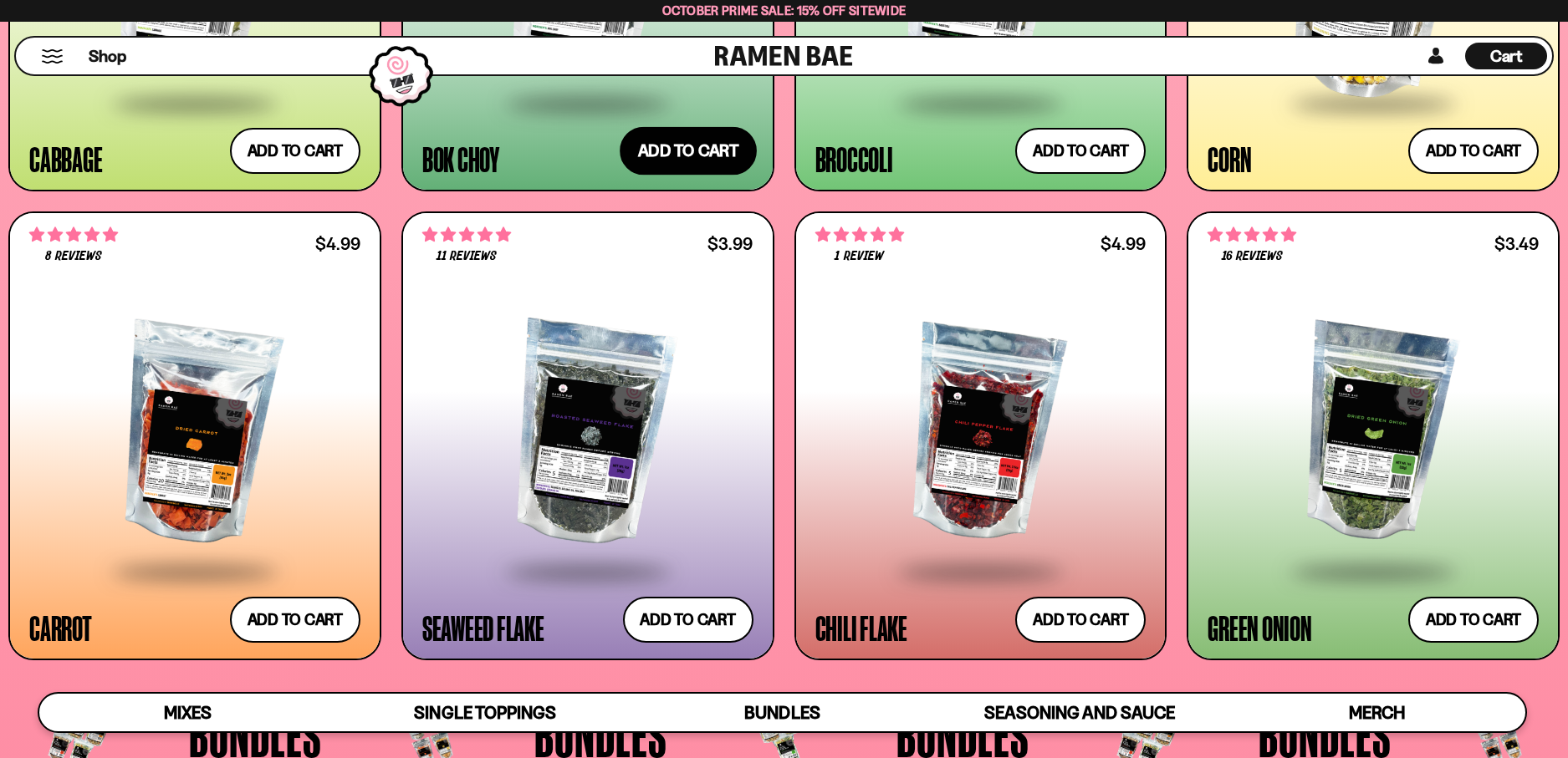
click at [692, 146] on button "Add to cart Add ― Regular price $5.49 Regular price Sale price $5.49 Unit price…" at bounding box center [688, 151] width 137 height 49
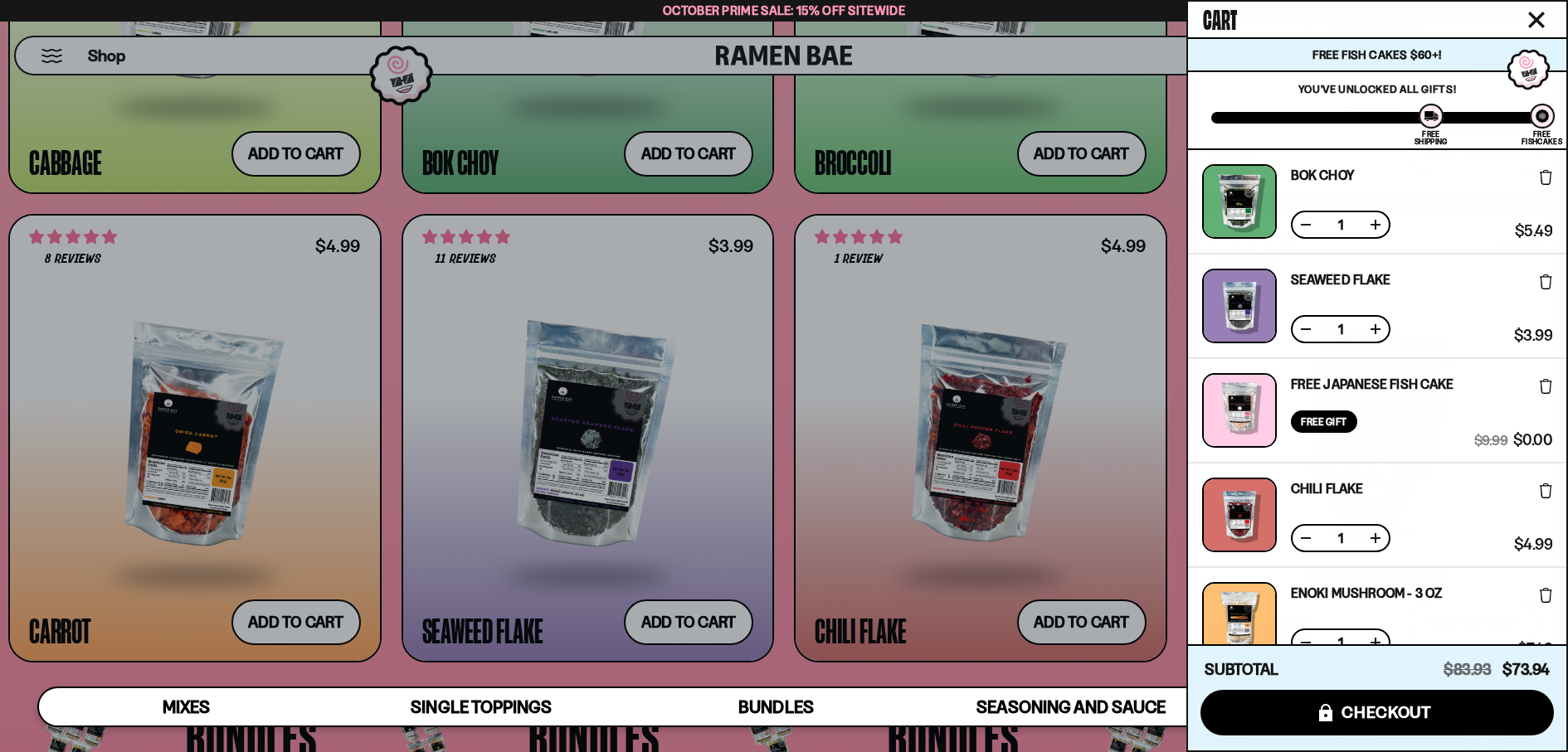
click at [283, 156] on div at bounding box center [784, 376] width 1568 height 752
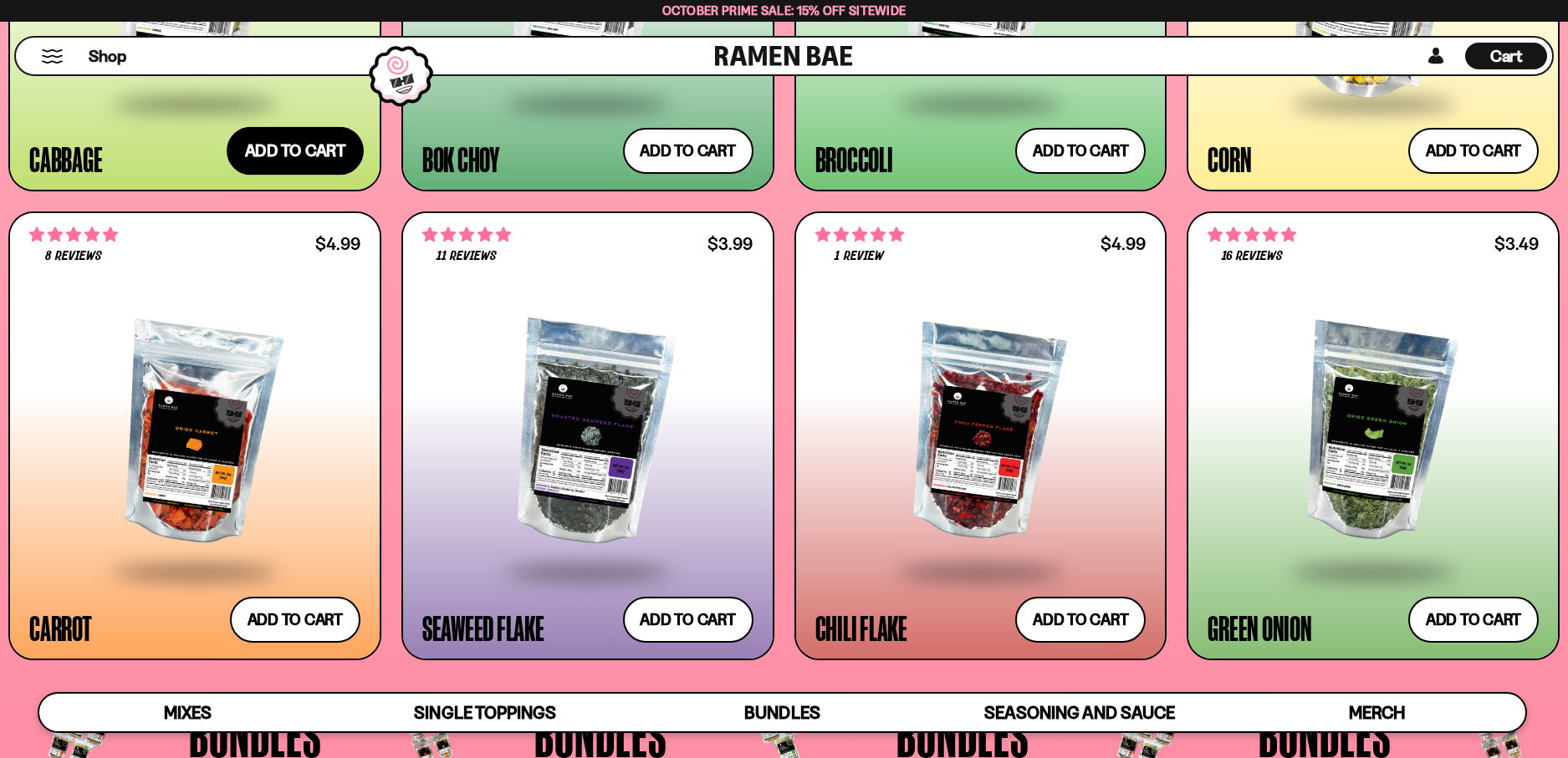
click at [286, 157] on button "Add to cart Add ― Regular price $5.49 Regular price Sale price $5.49 Unit price…" at bounding box center [294, 151] width 137 height 49
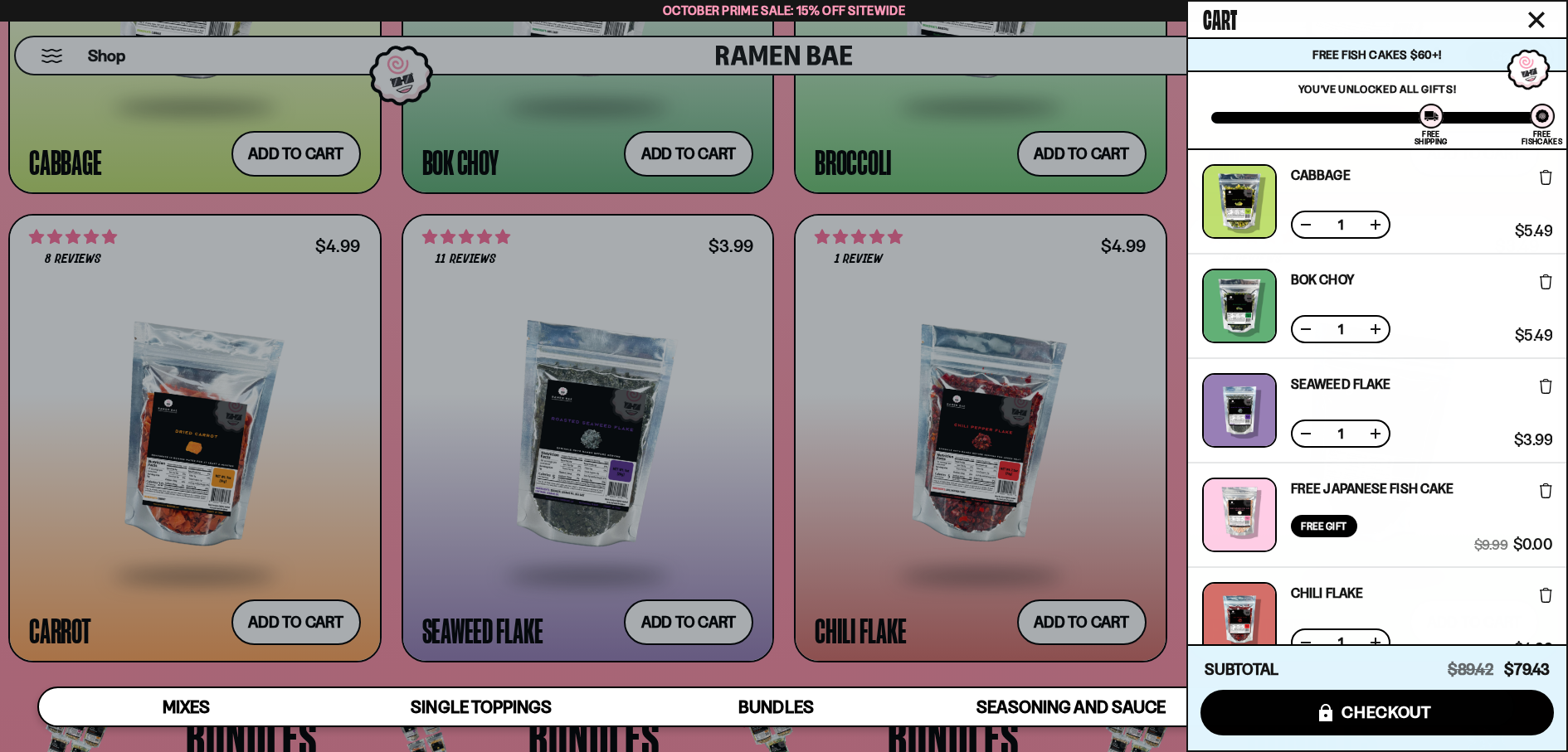
click at [1039, 255] on div at bounding box center [784, 376] width 1568 height 752
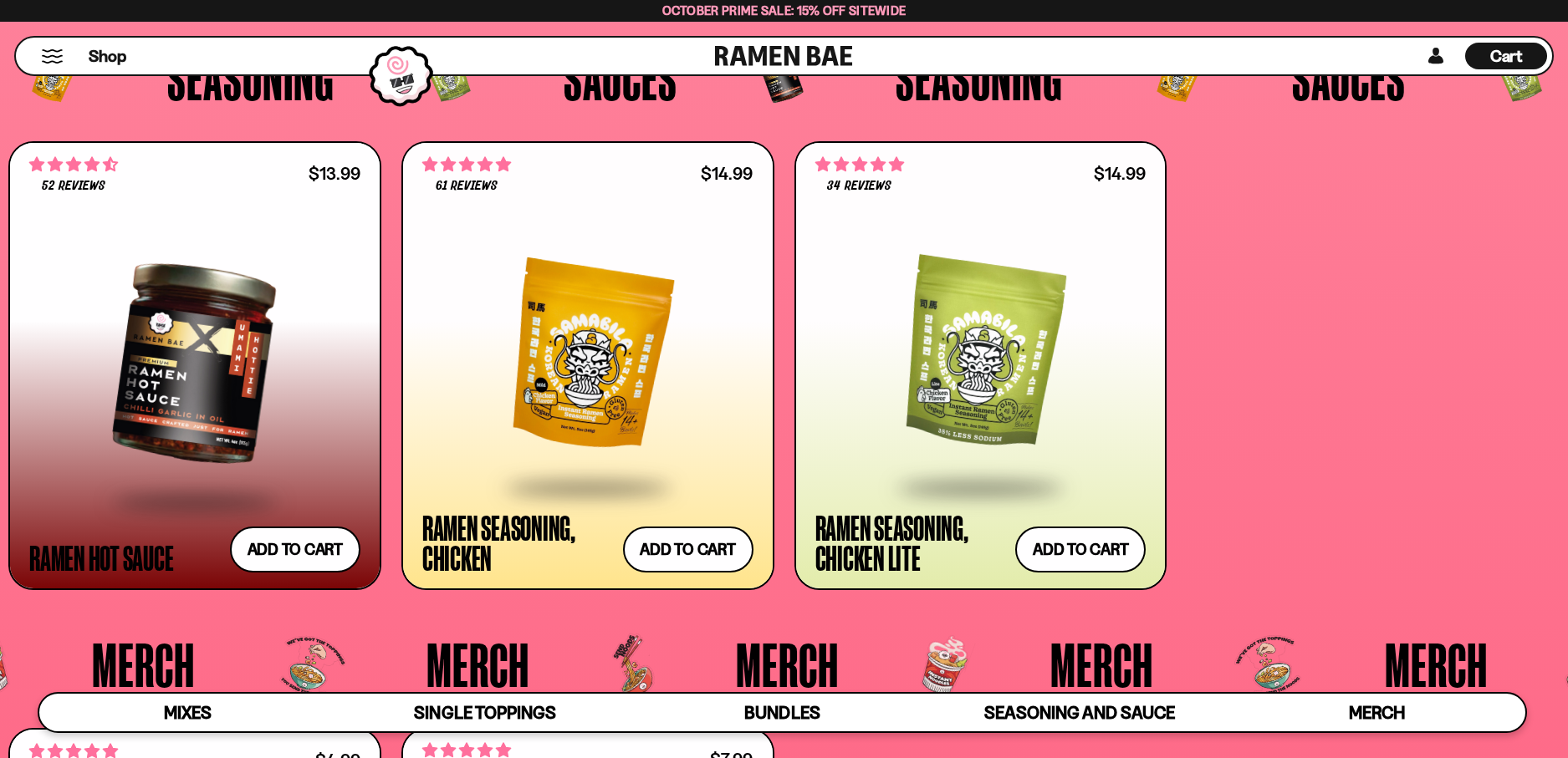
scroll to position [4778, 0]
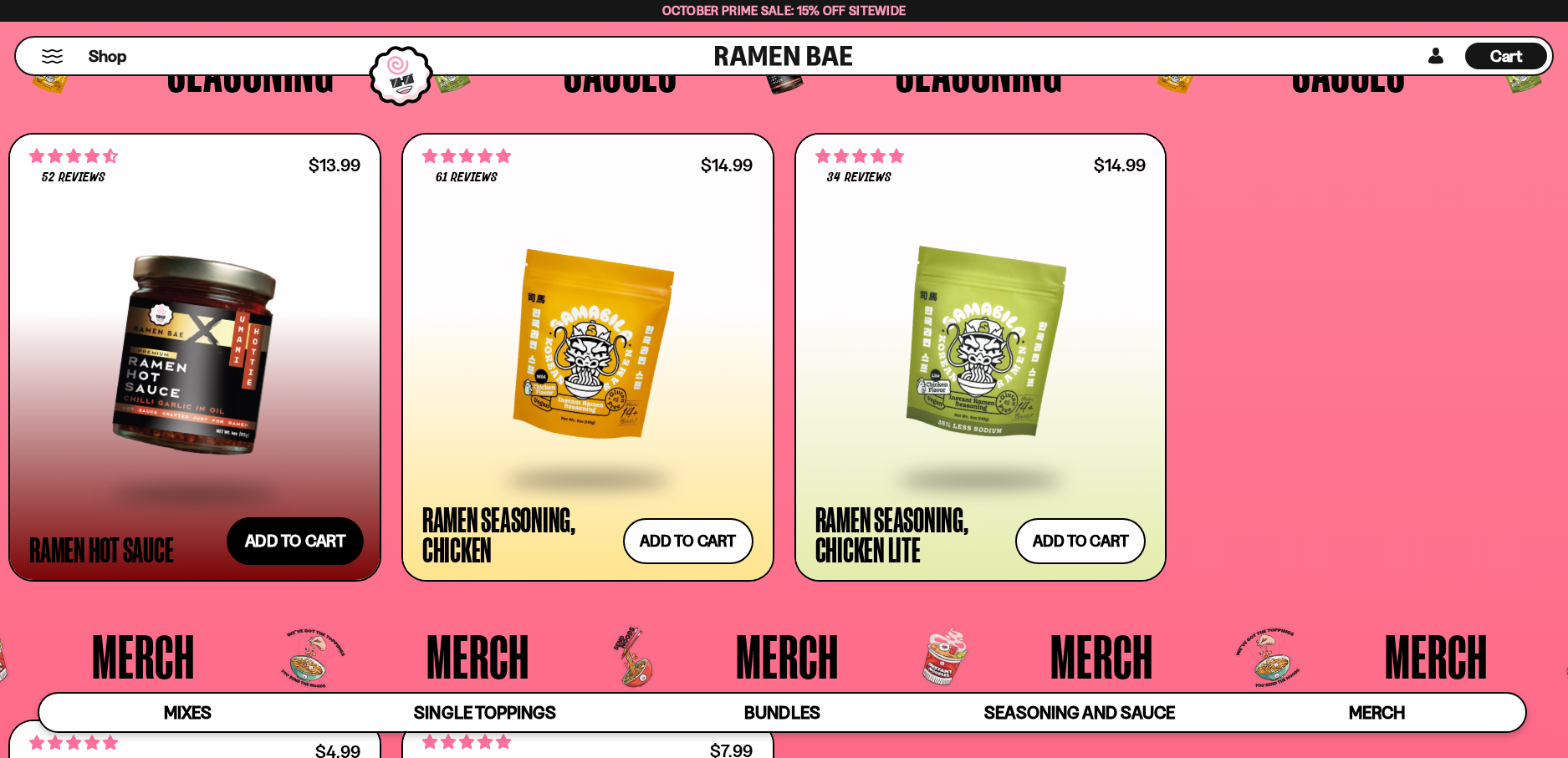
click at [306, 536] on button "Add to cart Add ― Regular price $13.99 Regular price Sale price $13.99 Unit pri…" at bounding box center [294, 540] width 137 height 49
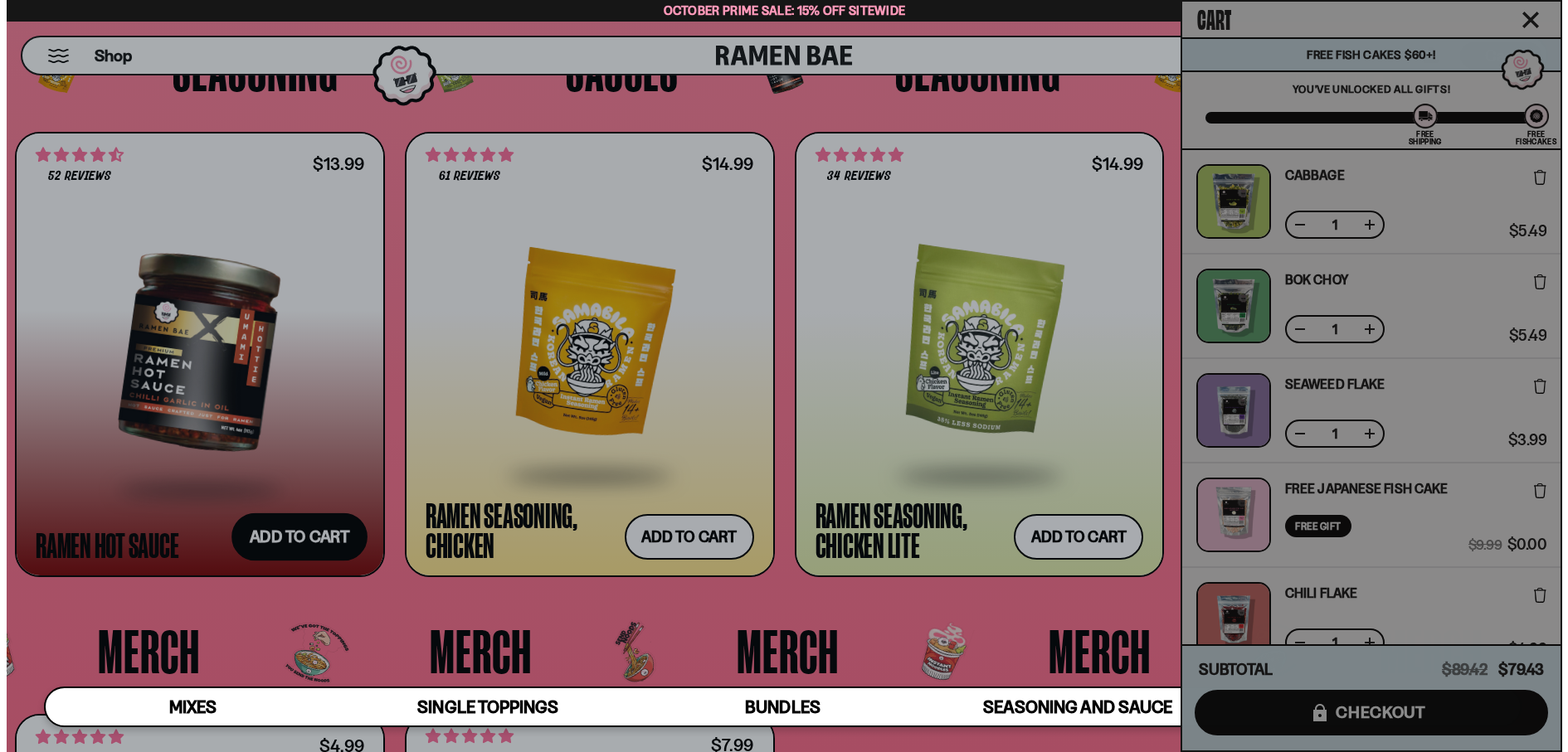
scroll to position [4768, 0]
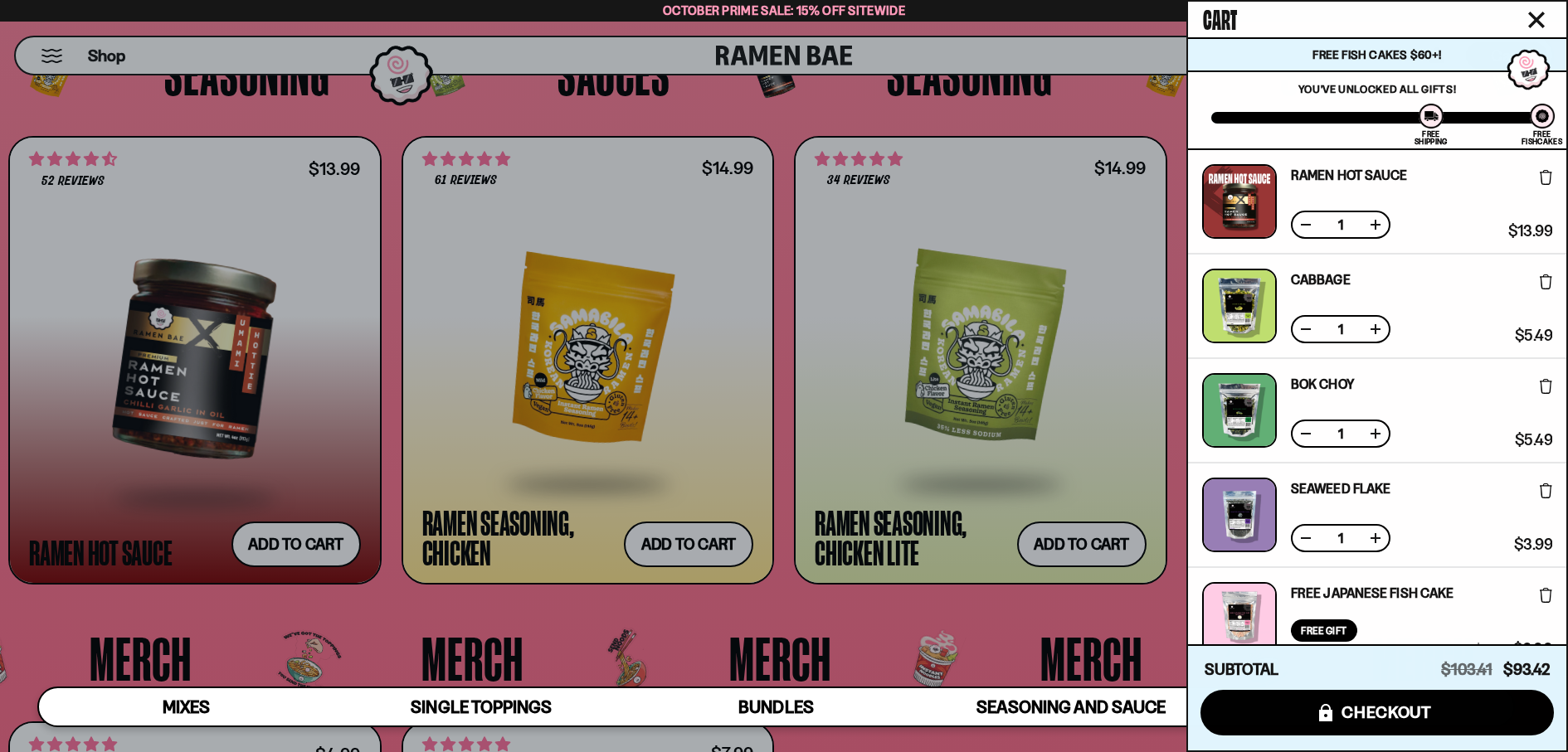
click at [687, 385] on div at bounding box center [784, 376] width 1568 height 752
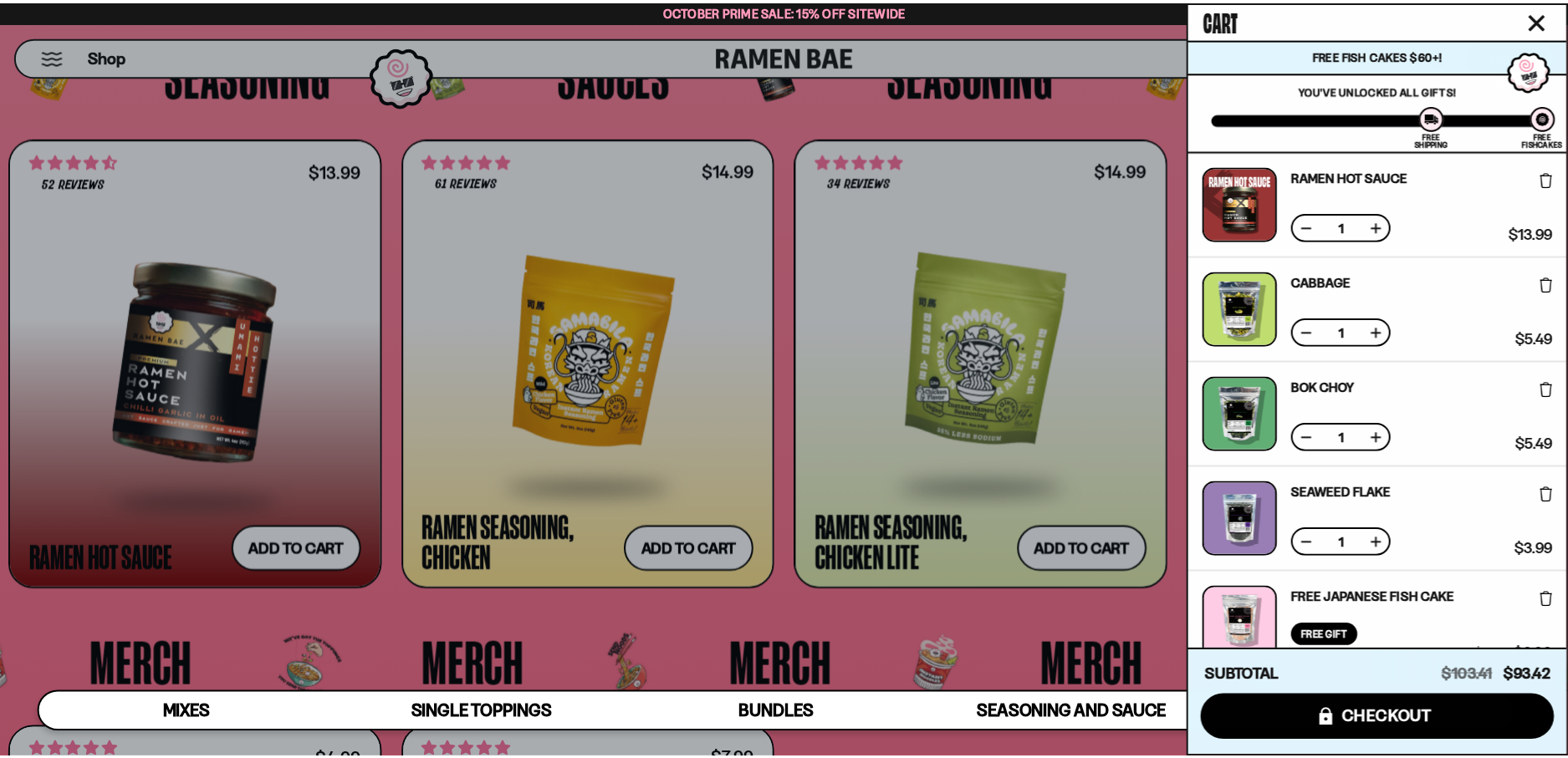
scroll to position [4778, 0]
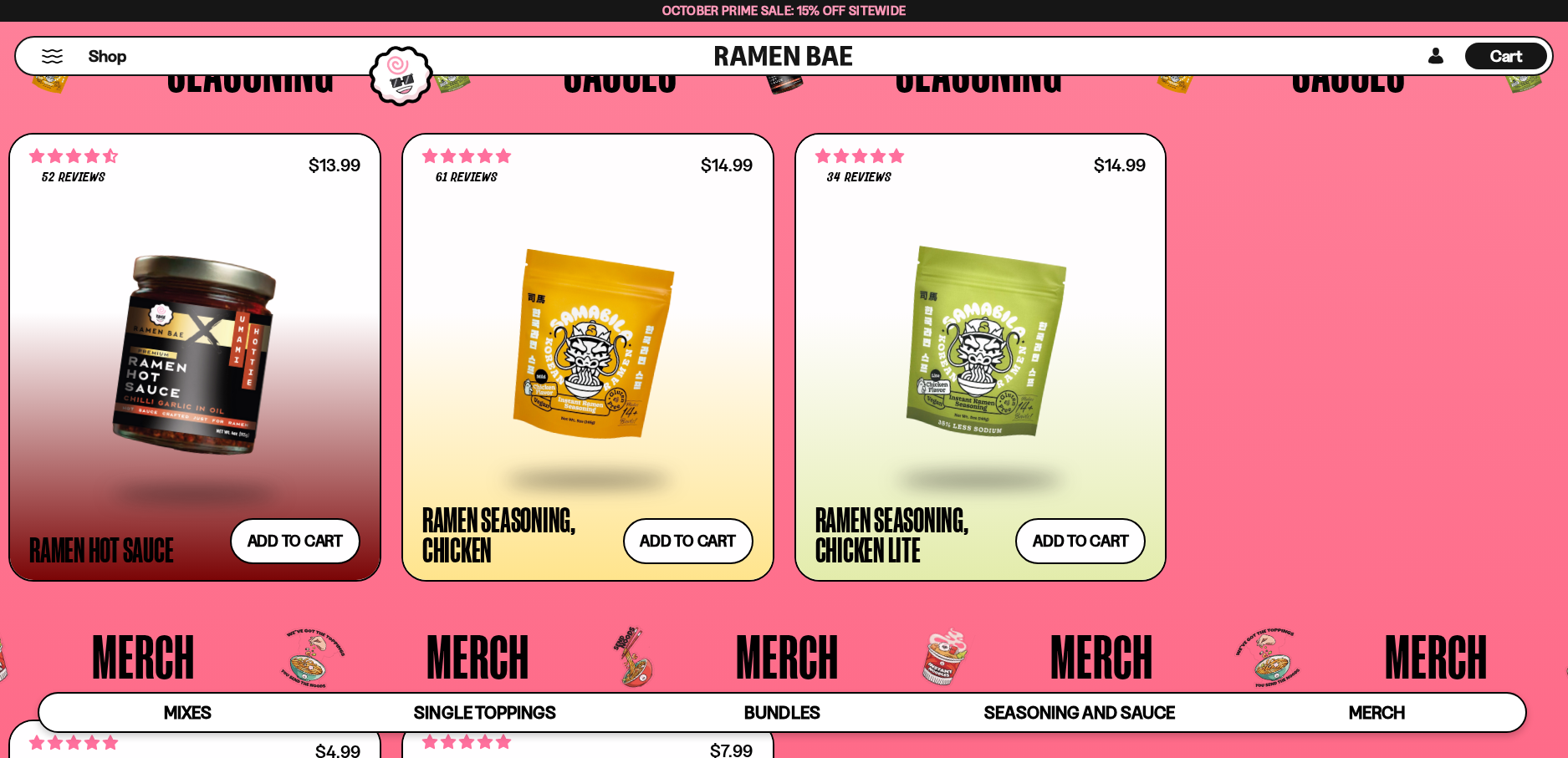
click at [1512, 52] on span "Cart" at bounding box center [1507, 56] width 33 height 20
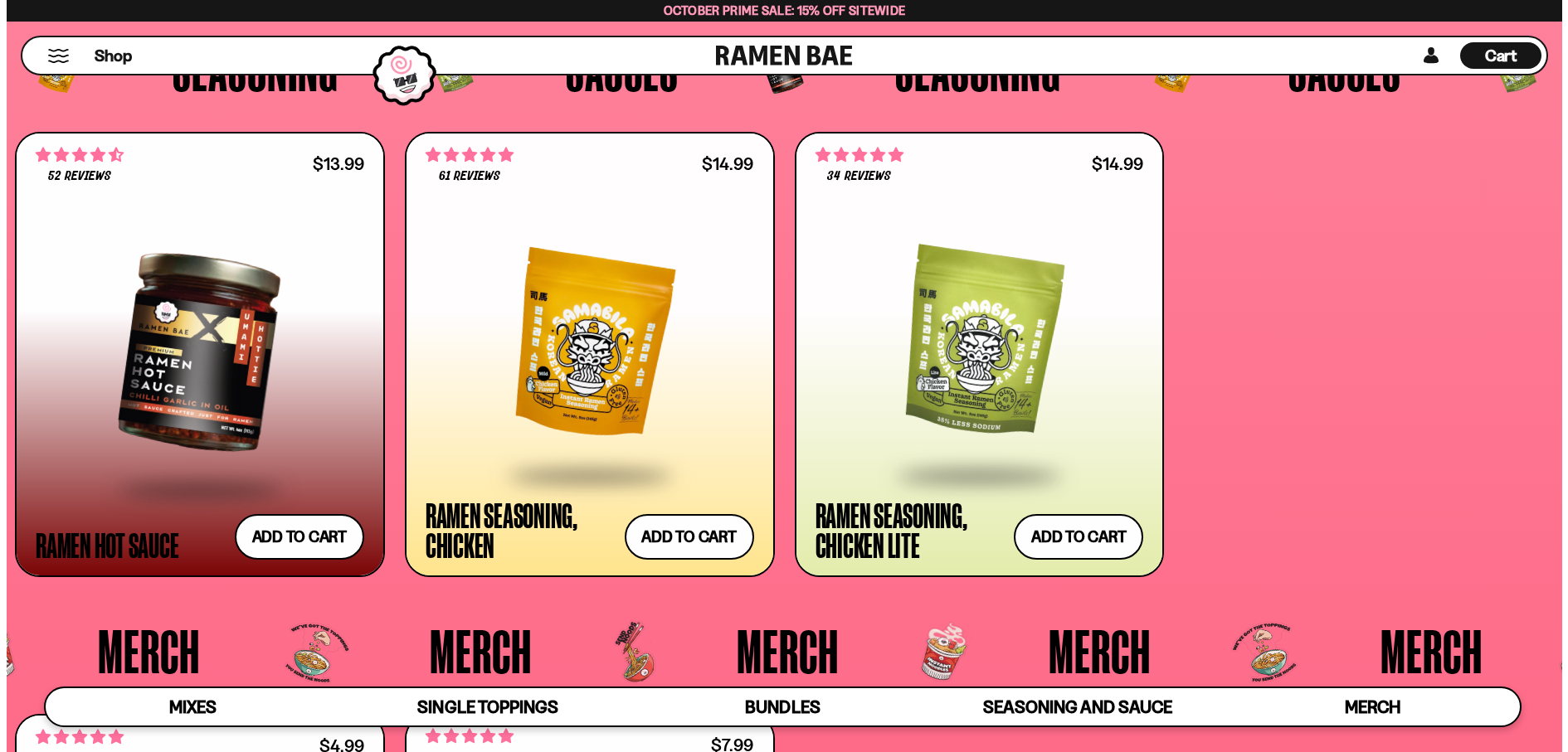
scroll to position [4768, 0]
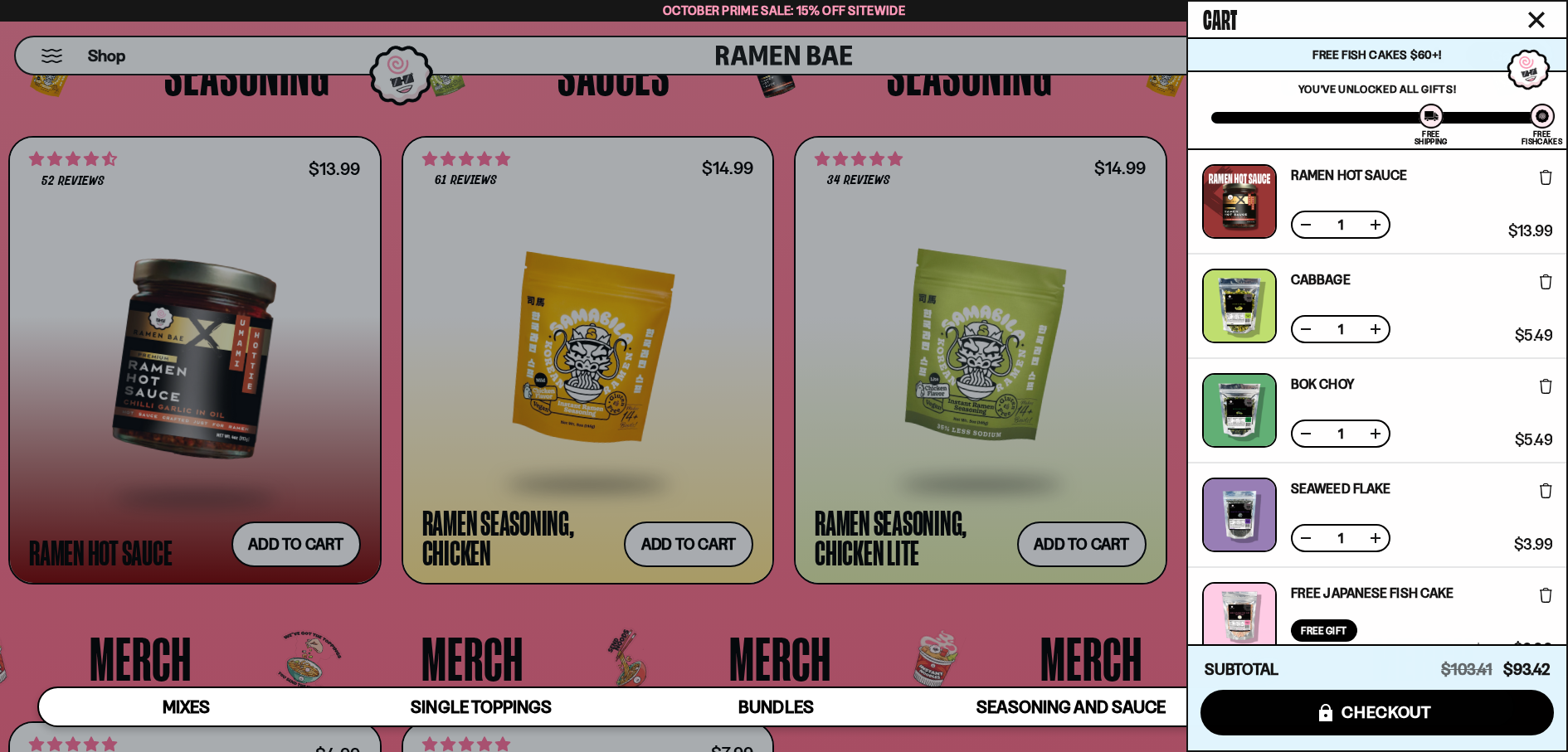
click at [1079, 110] on div at bounding box center [784, 376] width 1568 height 752
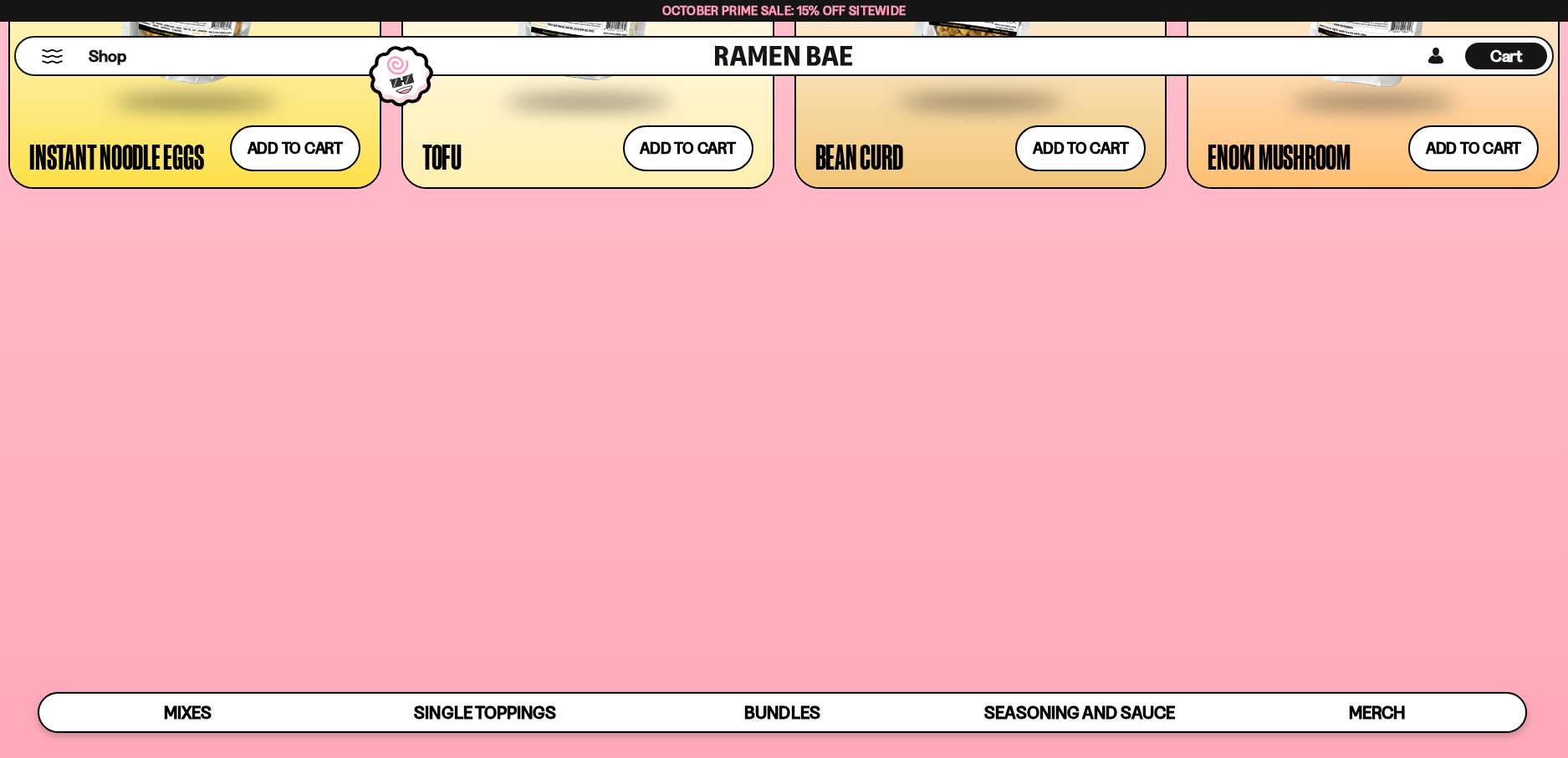
scroll to position [517, 0]
